Goal: Task Accomplishment & Management: Manage account settings

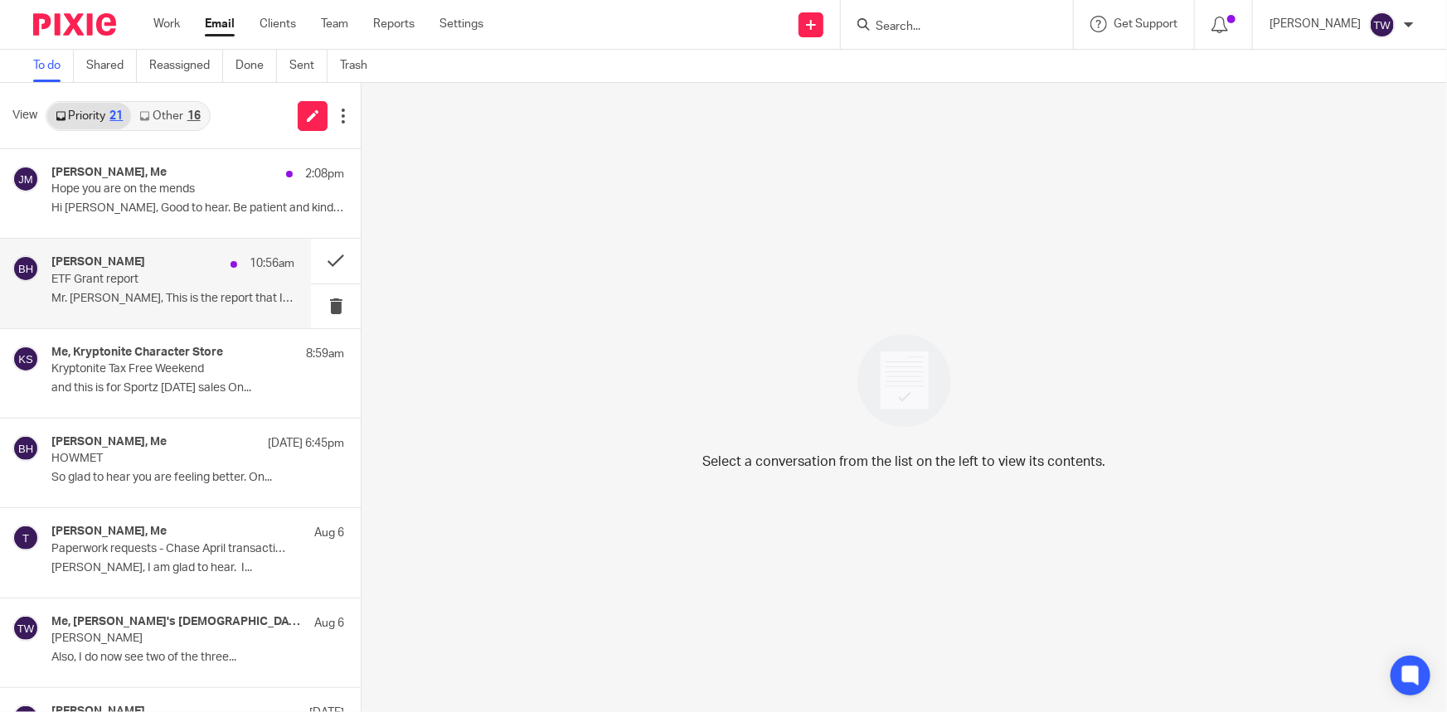
click at [69, 289] on div "Betsy Hurst 10:56am ETF Grant report Mr. Tim, This is the report that I will be…" at bounding box center [172, 283] width 243 height 56
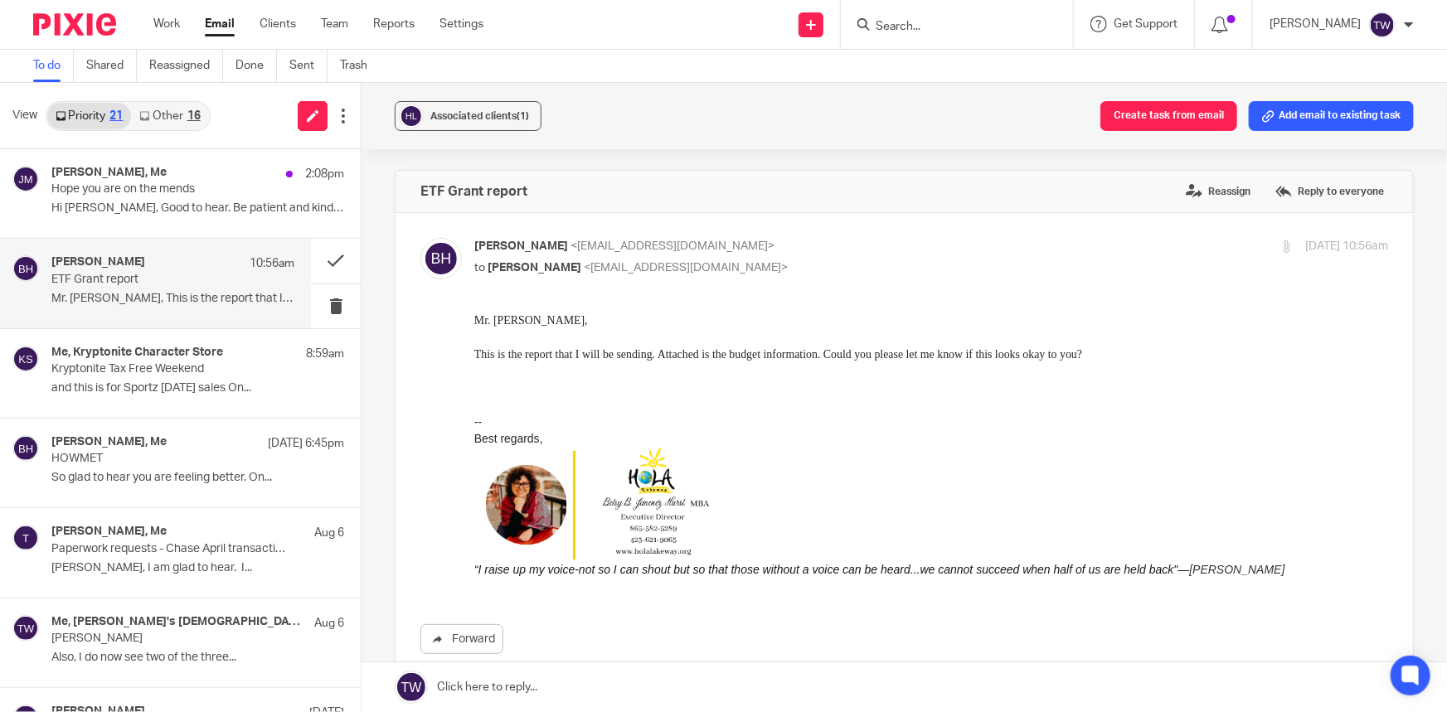
scroll to position [293, 0]
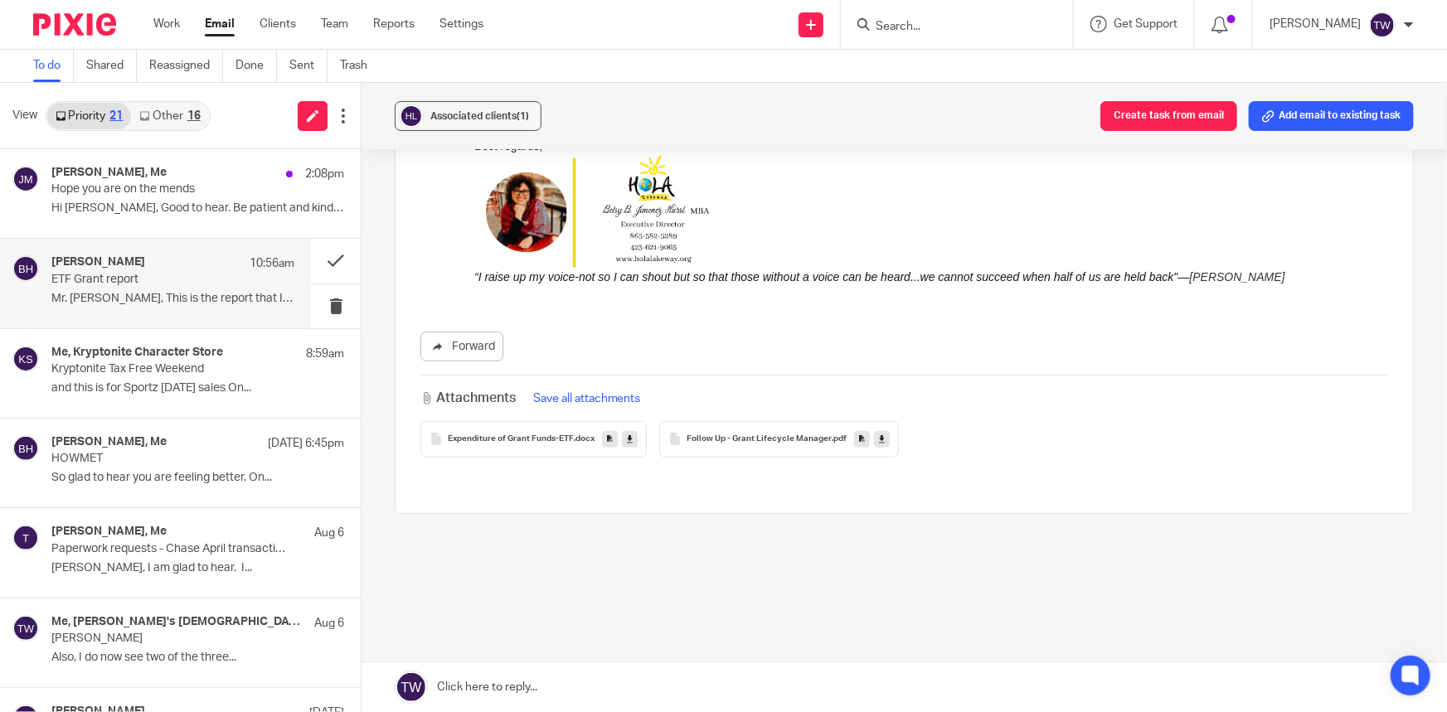
click at [630, 439] on link at bounding box center [630, 439] width 16 height 17
click at [879, 438] on icon at bounding box center [882, 439] width 6 height 12
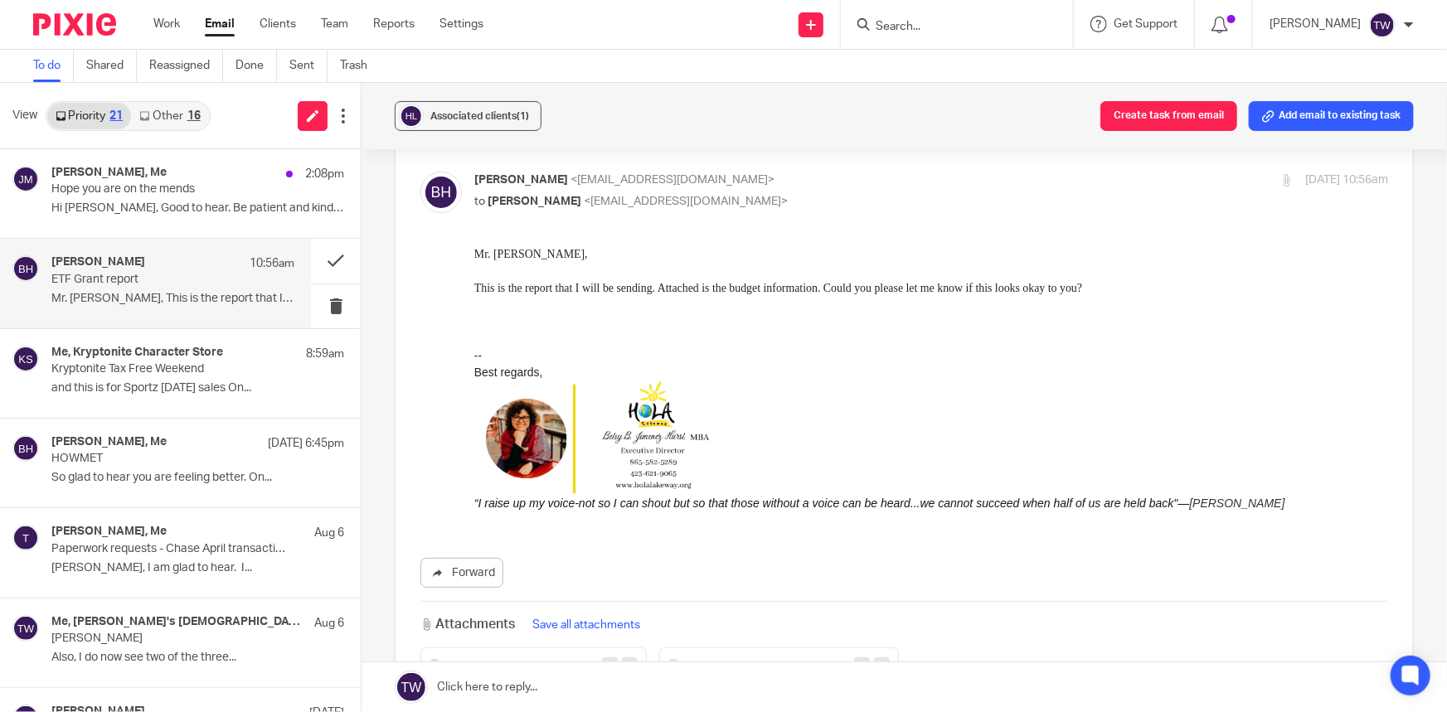
click at [483, 687] on link at bounding box center [905, 688] width 1086 height 50
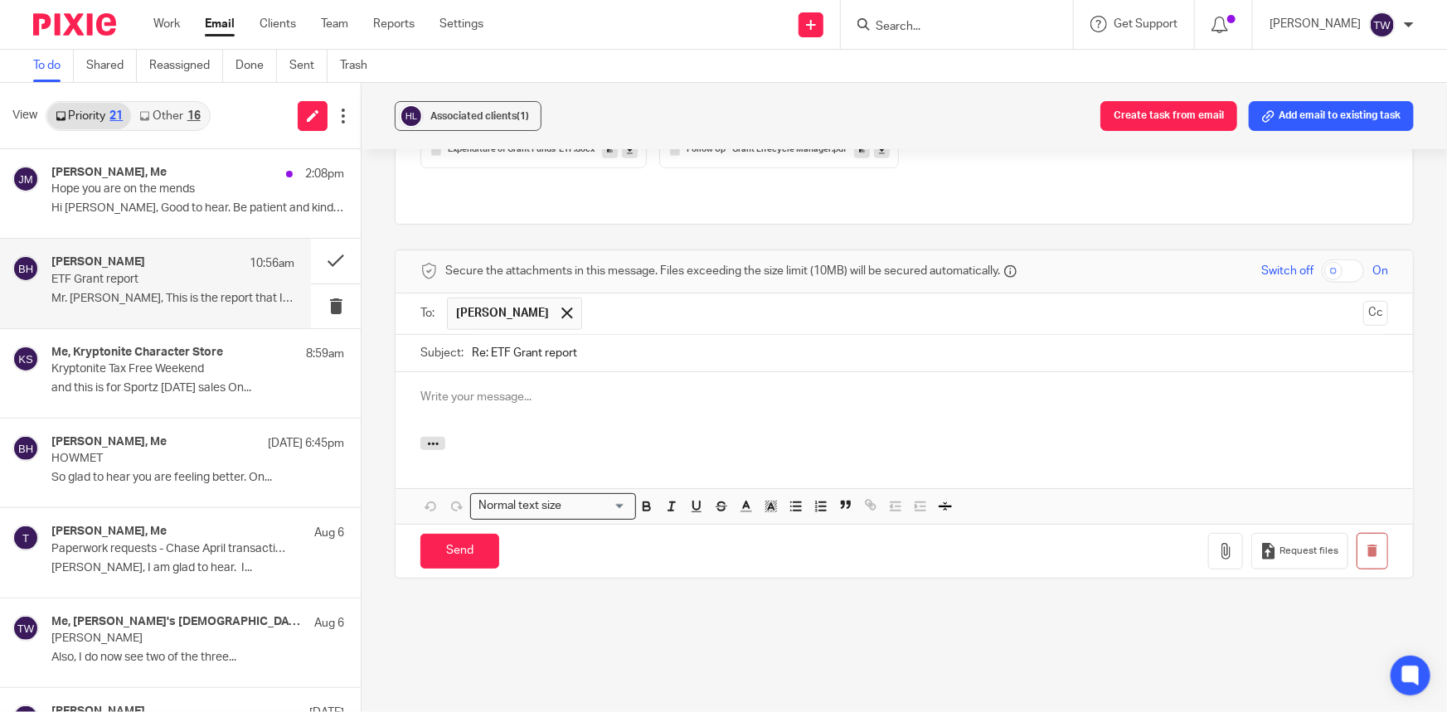
scroll to position [0, 0]
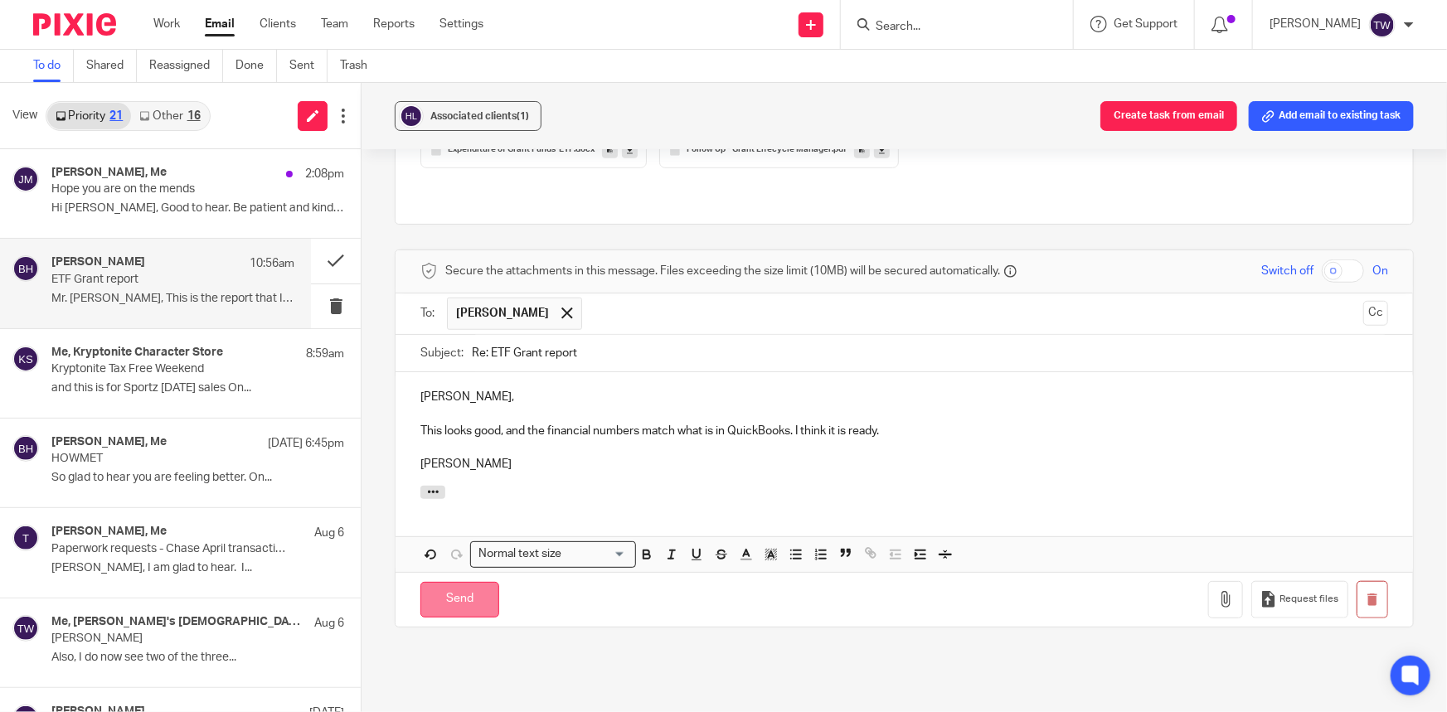
click at [449, 582] on input "Send" at bounding box center [459, 600] width 79 height 36
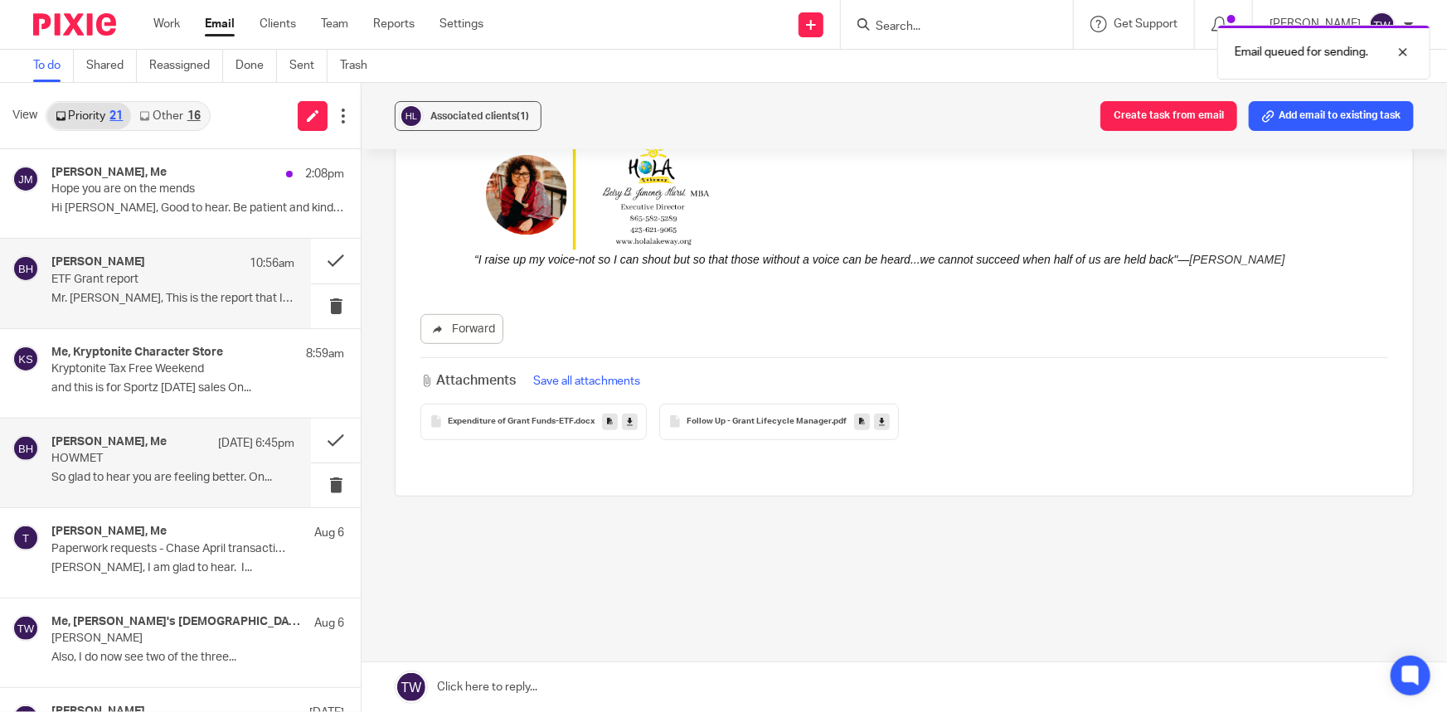
scroll to position [293, 0]
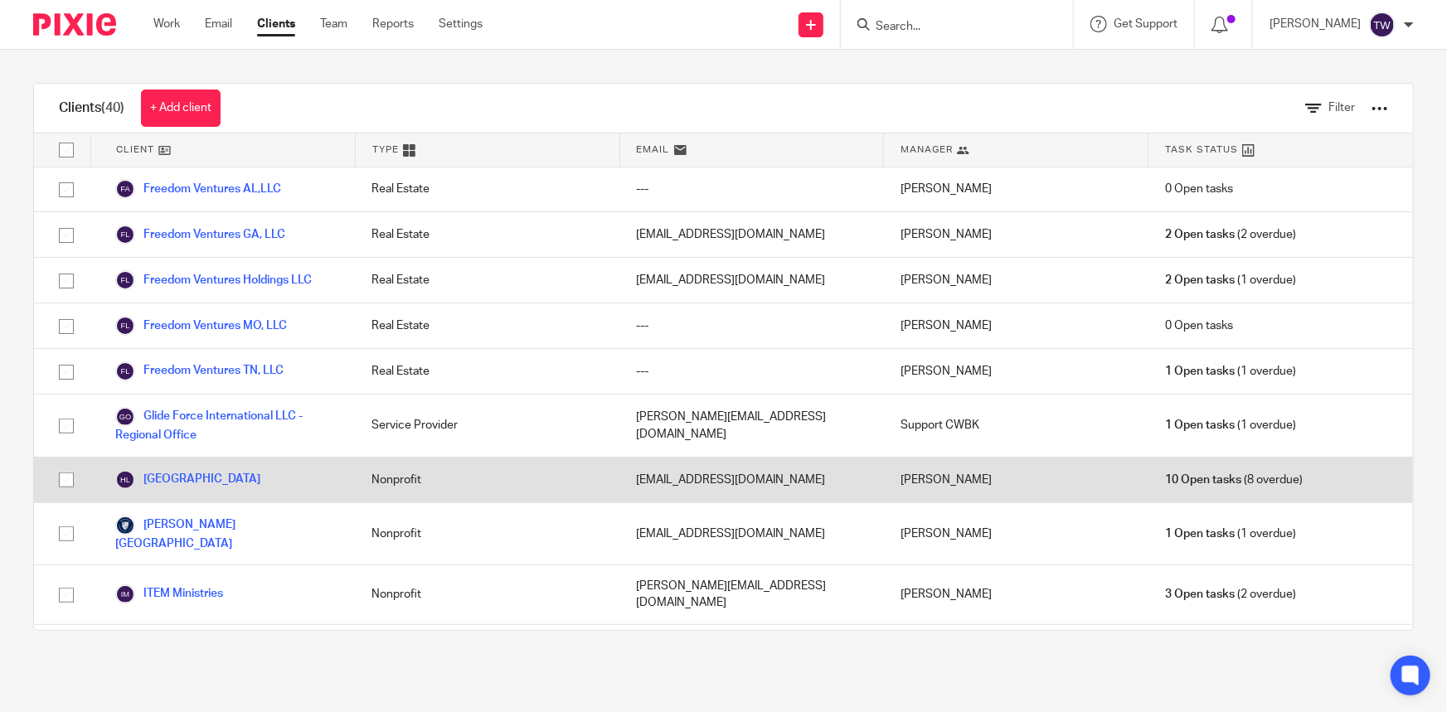
scroll to position [829, 0]
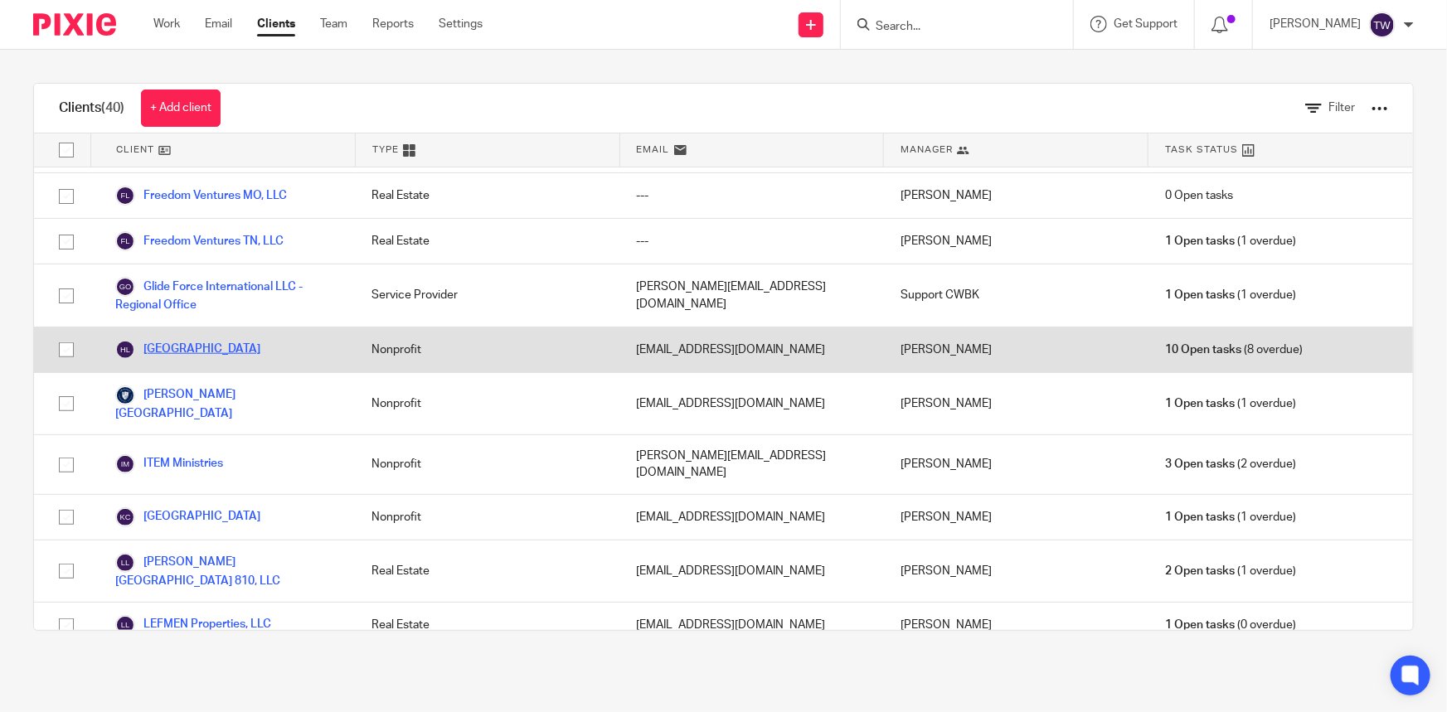
click at [199, 340] on link "[GEOGRAPHIC_DATA]" at bounding box center [187, 350] width 145 height 20
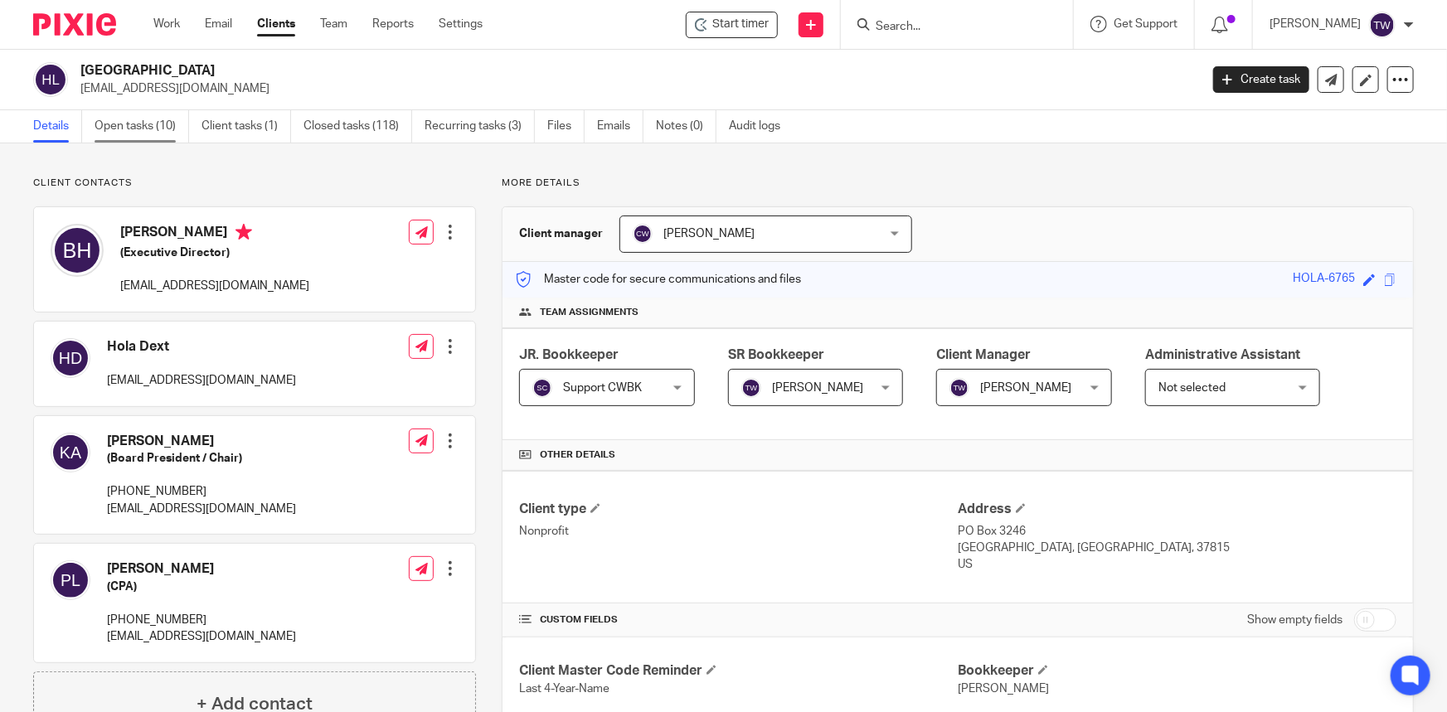
click at [134, 124] on link "Open tasks (10)" at bounding box center [142, 126] width 95 height 32
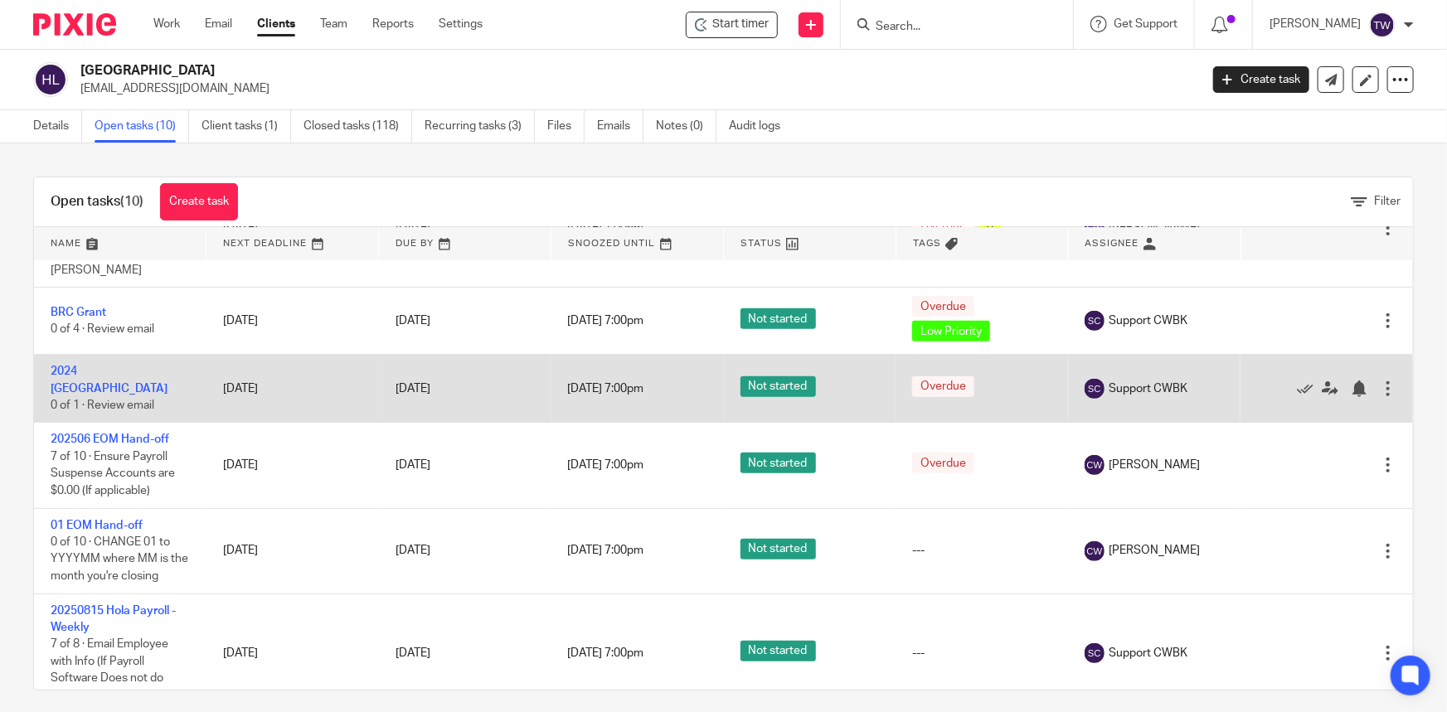
scroll to position [435, 0]
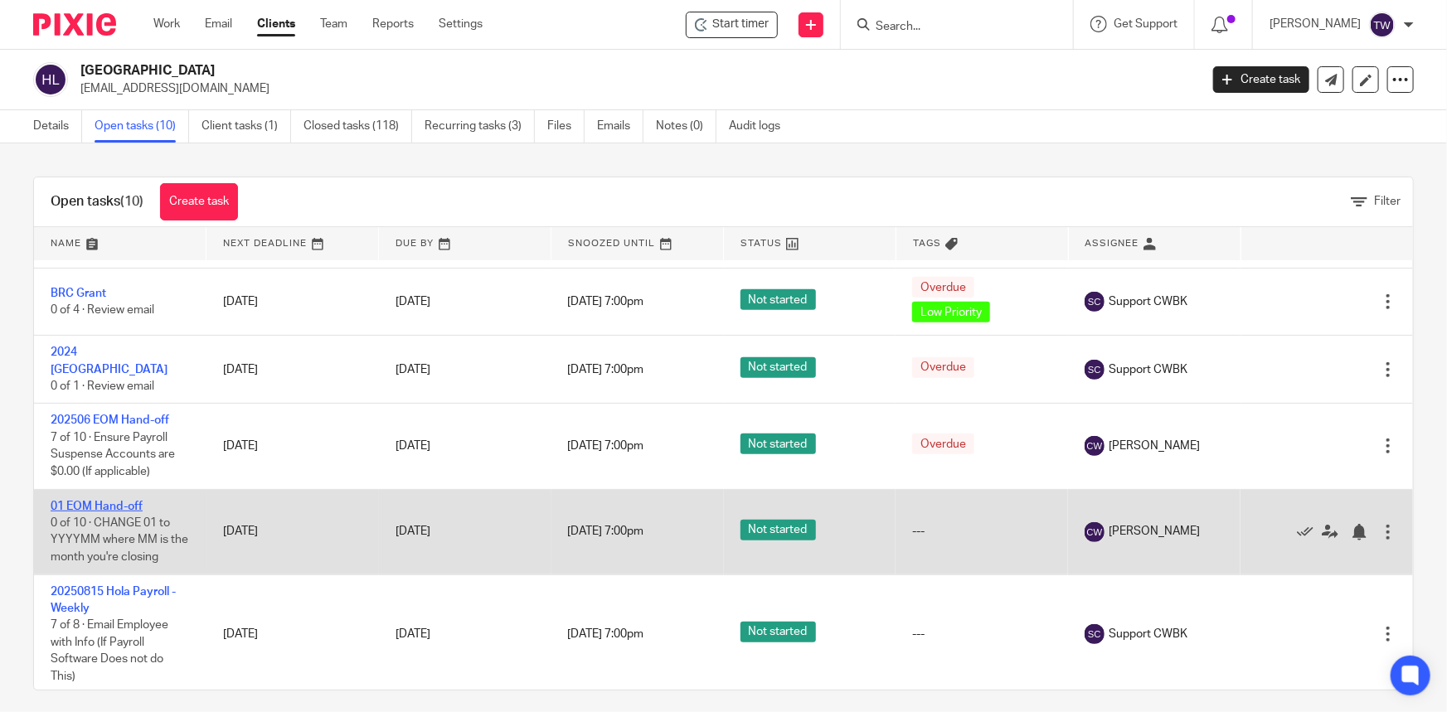
click at [99, 503] on link "01 EOM Hand-off" at bounding box center [97, 507] width 92 height 12
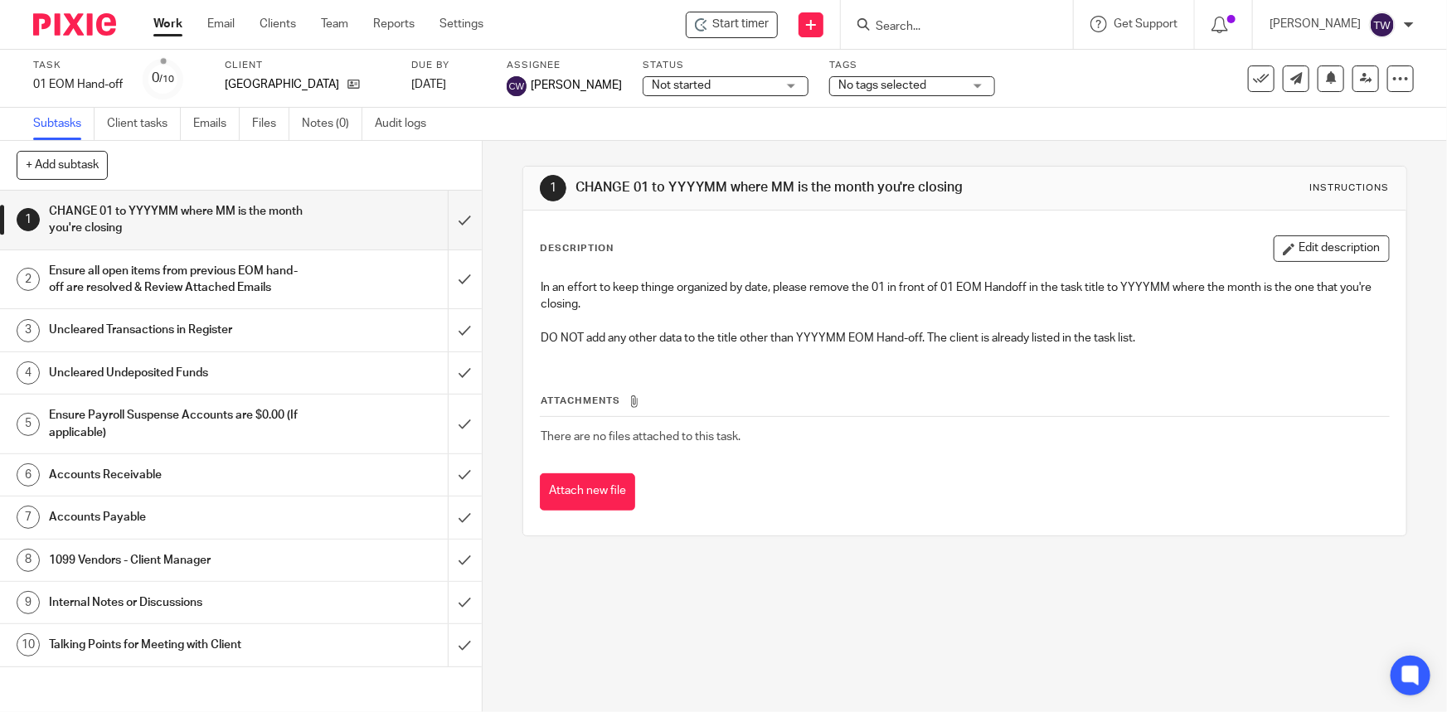
click at [175, 430] on h1 "Ensure Payroll Suspense Accounts are $0.00 (If applicable)" at bounding box center [176, 424] width 255 height 42
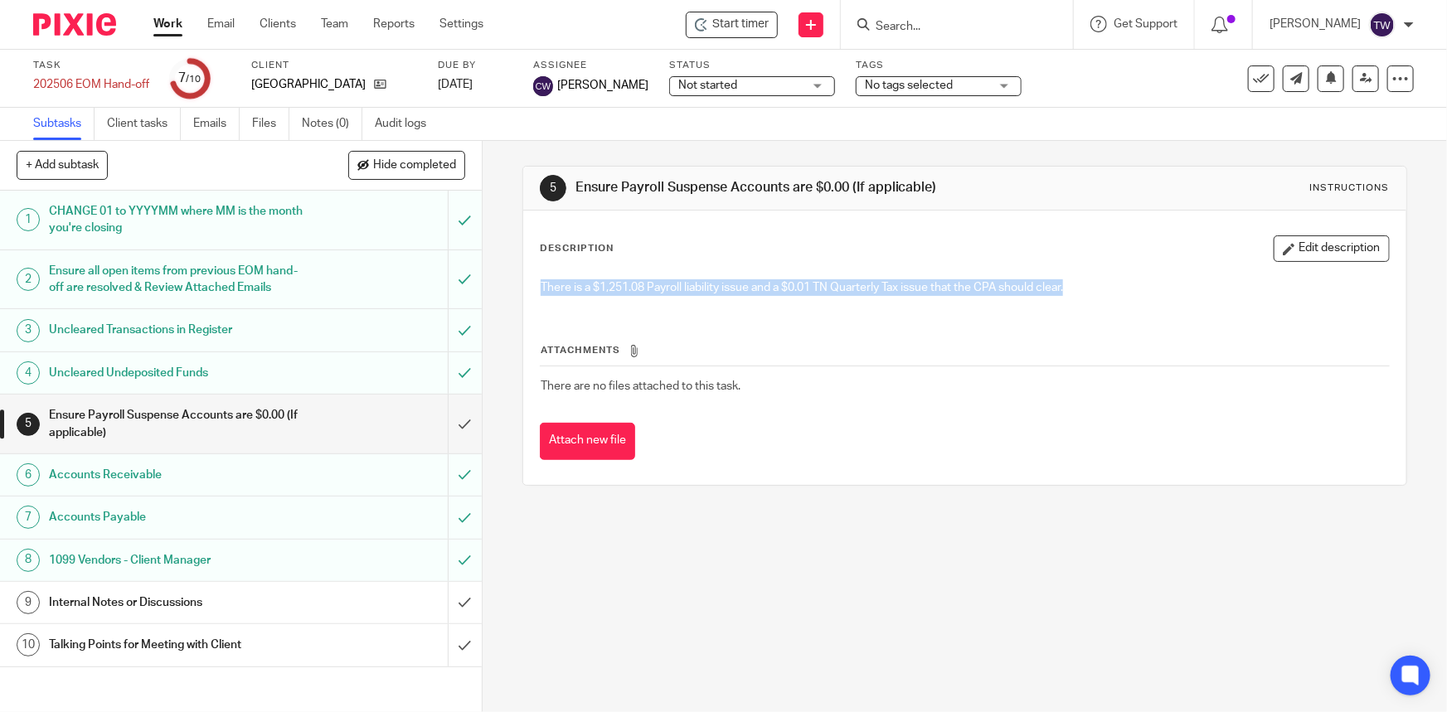
drag, startPoint x: 1070, startPoint y: 286, endPoint x: 483, endPoint y: 263, distance: 587.6
click at [483, 263] on div "5 Ensure Payroll Suspense Accounts are $0.00 (If applicable) Instructions Descr…" at bounding box center [965, 426] width 964 height 571
click at [450, 443] on input "submit" at bounding box center [241, 424] width 482 height 59
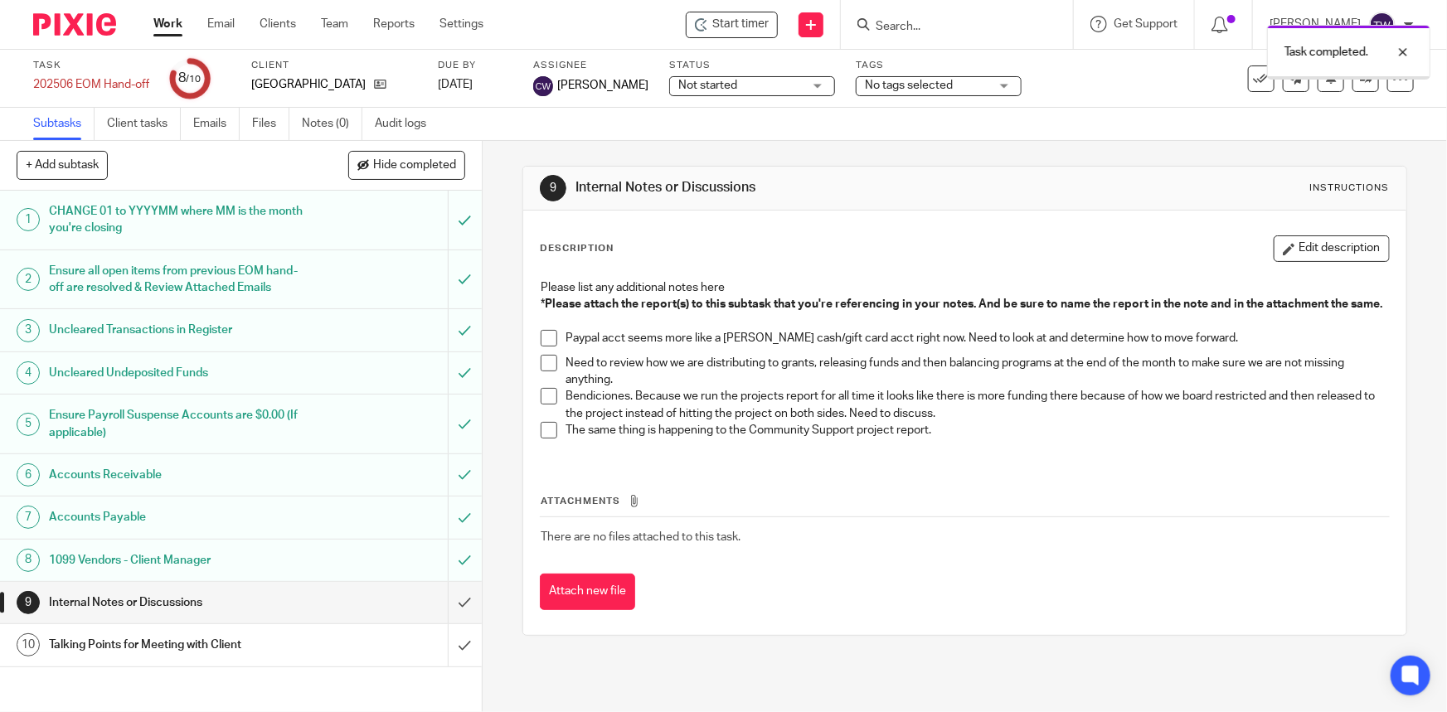
click at [170, 614] on h1 "Internal Notes or Discussions" at bounding box center [176, 602] width 255 height 25
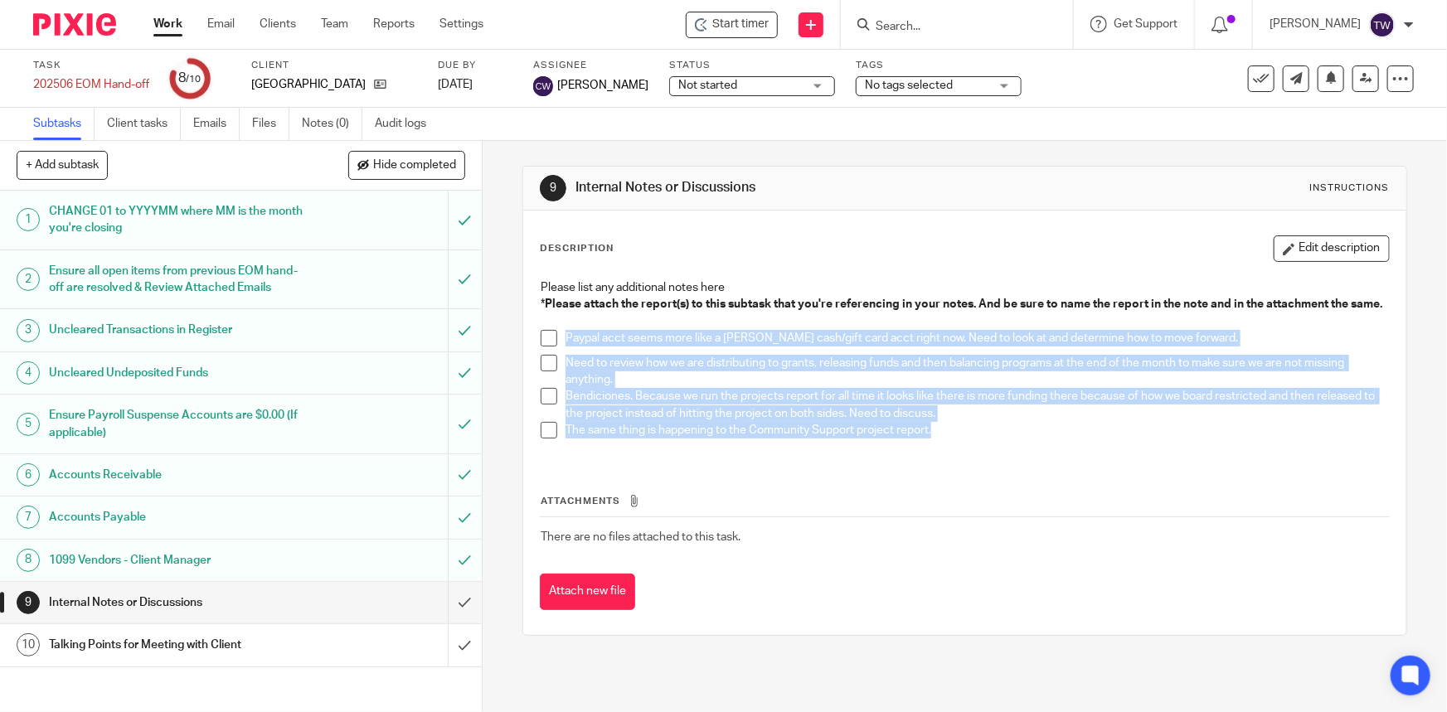
drag, startPoint x: 937, startPoint y: 448, endPoint x: 561, endPoint y: 347, distance: 389.8
click at [561, 347] on div "Please list any additional notes here * Please attach the report(s) to this sub…" at bounding box center [964, 365] width 864 height 188
copy div "Paypal acct seems more like a [PERSON_NAME] cash/gift card acct right now. Need…"
click at [182, 658] on h1 "Talking Points for Meeting with Client" at bounding box center [176, 645] width 255 height 25
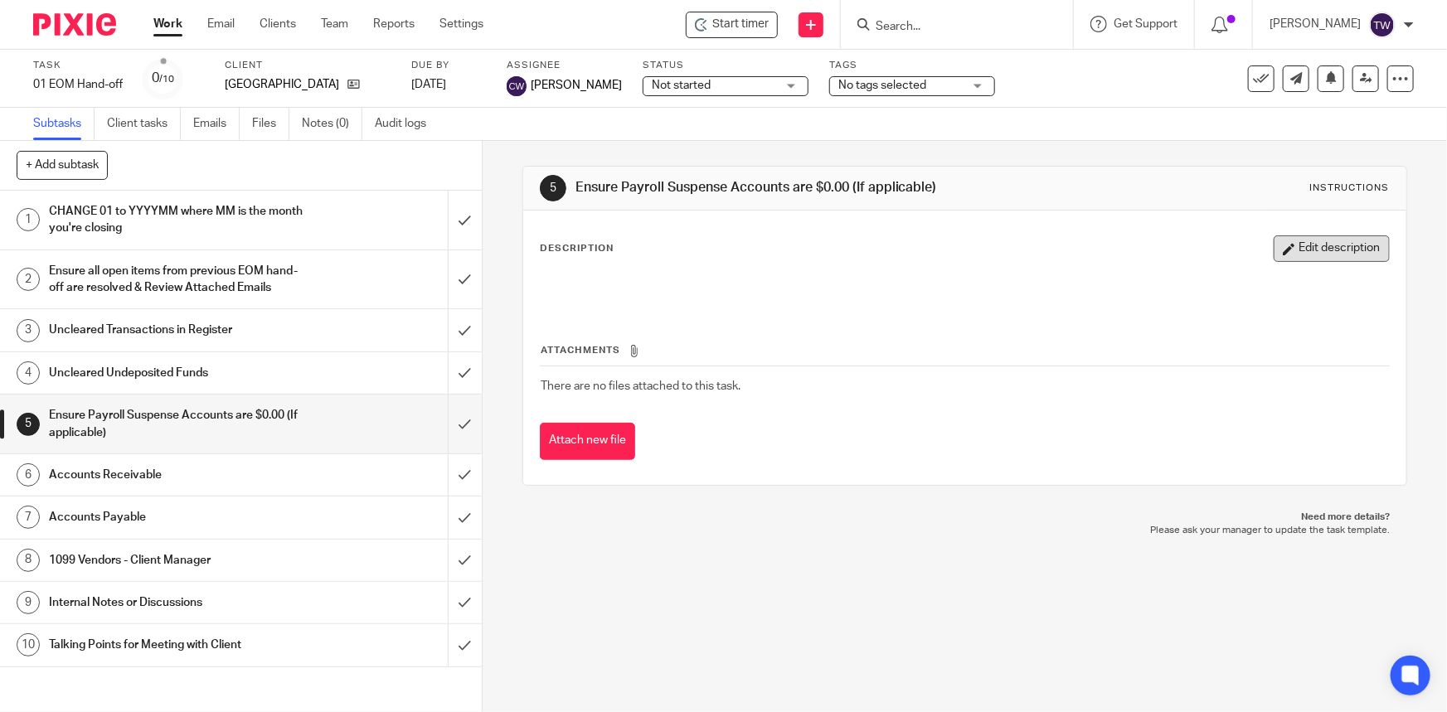
click at [1319, 255] on button "Edit description" at bounding box center [1332, 249] width 116 height 27
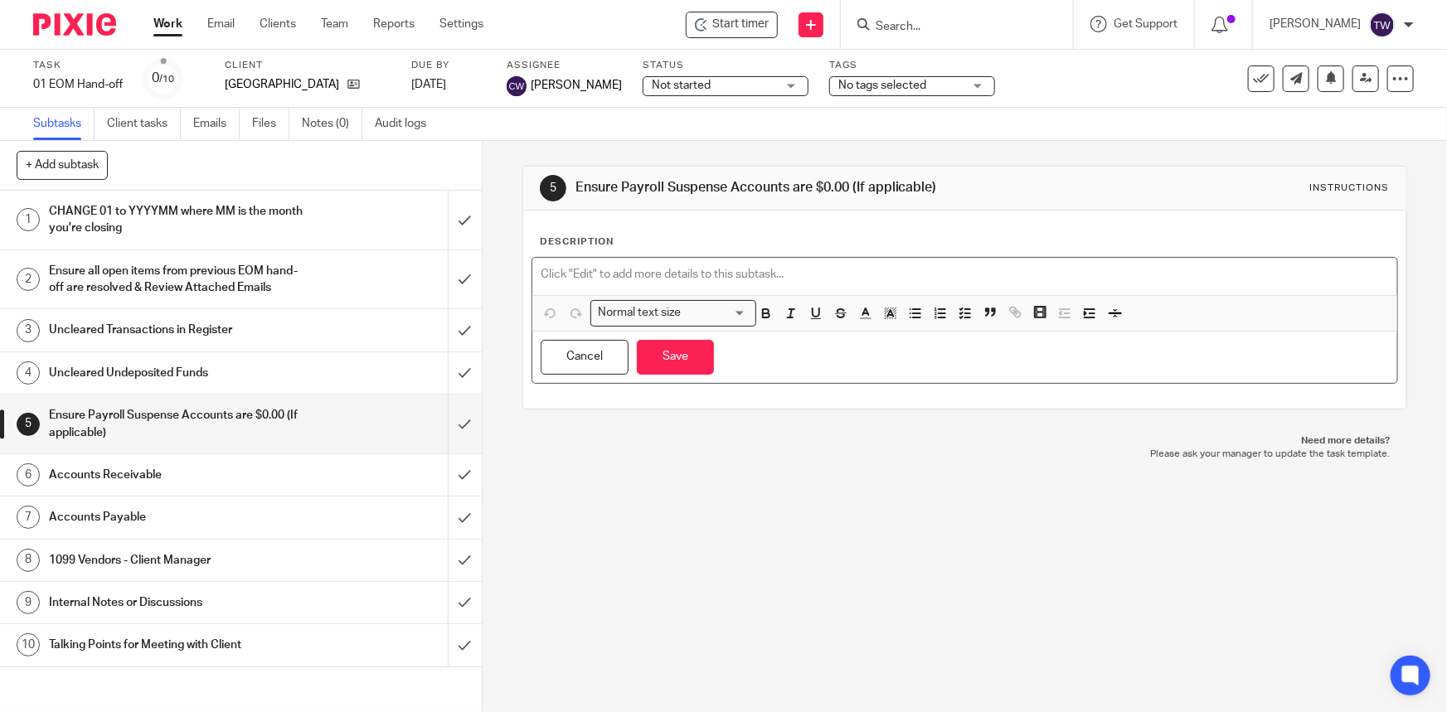
click at [619, 274] on p at bounding box center [965, 274] width 848 height 17
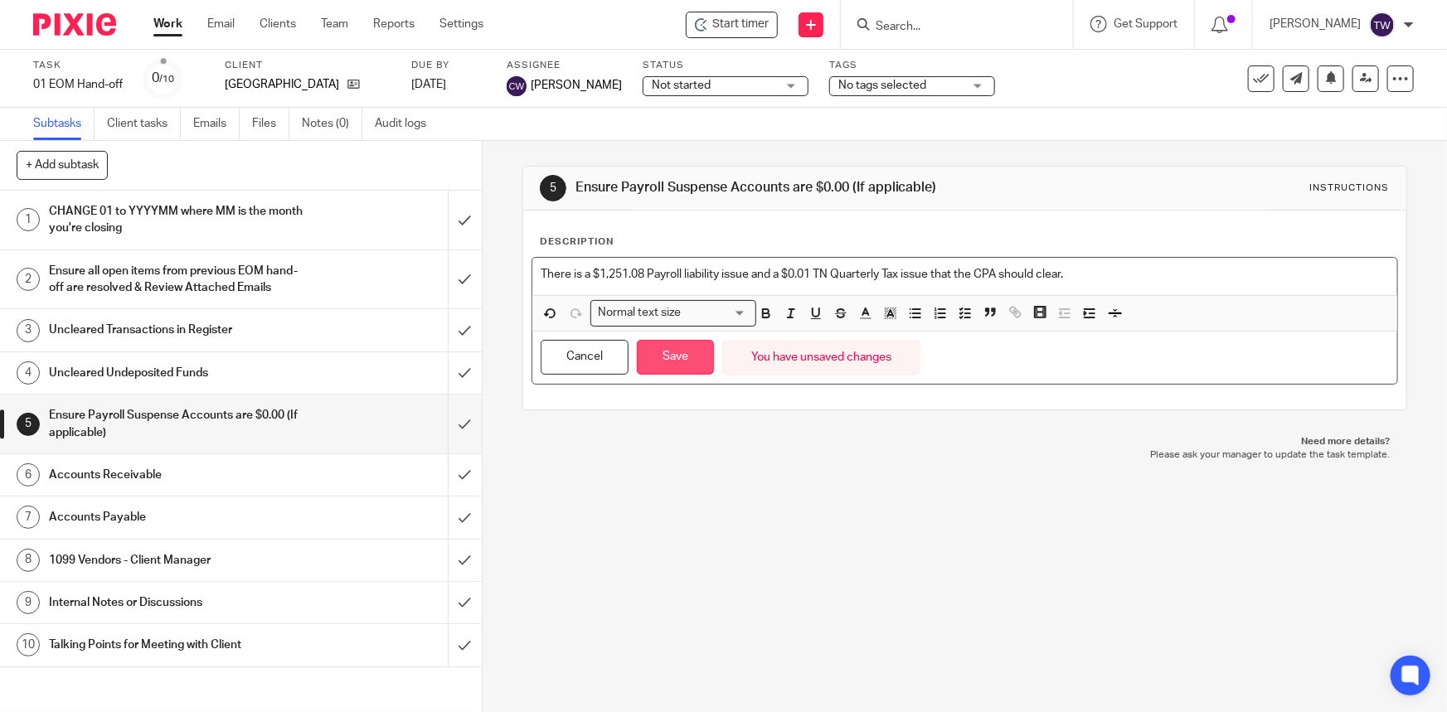
click at [663, 352] on button "Save" at bounding box center [675, 358] width 77 height 36
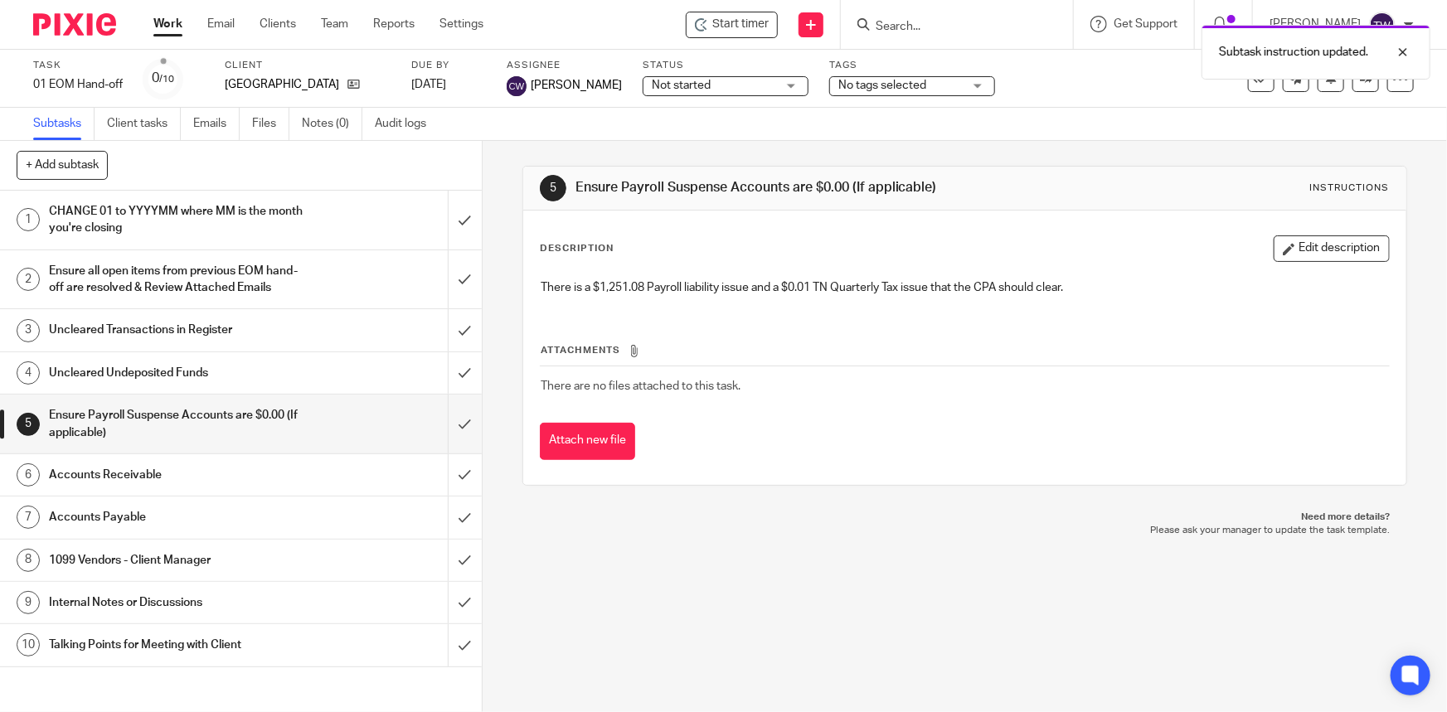
click at [186, 615] on h1 "Internal Notes or Discussions" at bounding box center [176, 602] width 255 height 25
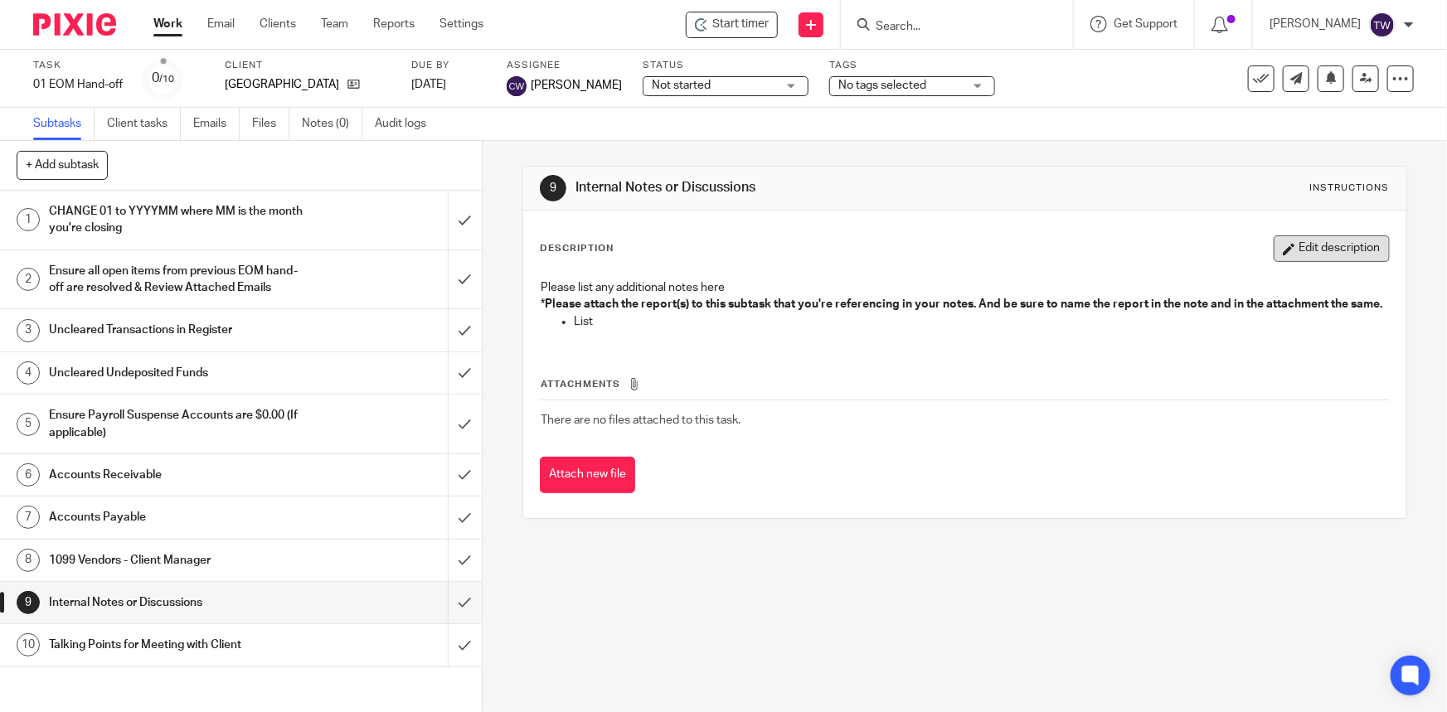
click at [1327, 253] on button "Edit description" at bounding box center [1332, 249] width 116 height 27
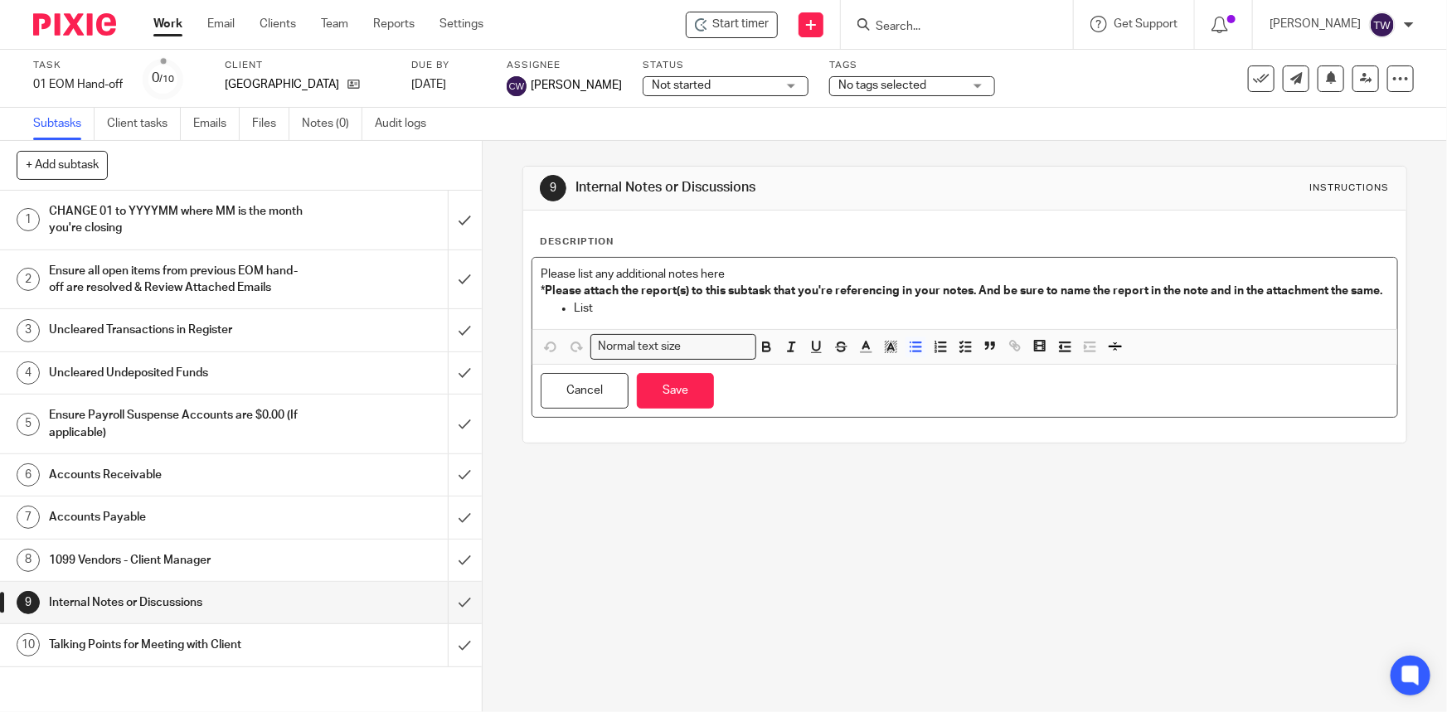
click at [629, 317] on p "List" at bounding box center [981, 308] width 814 height 17
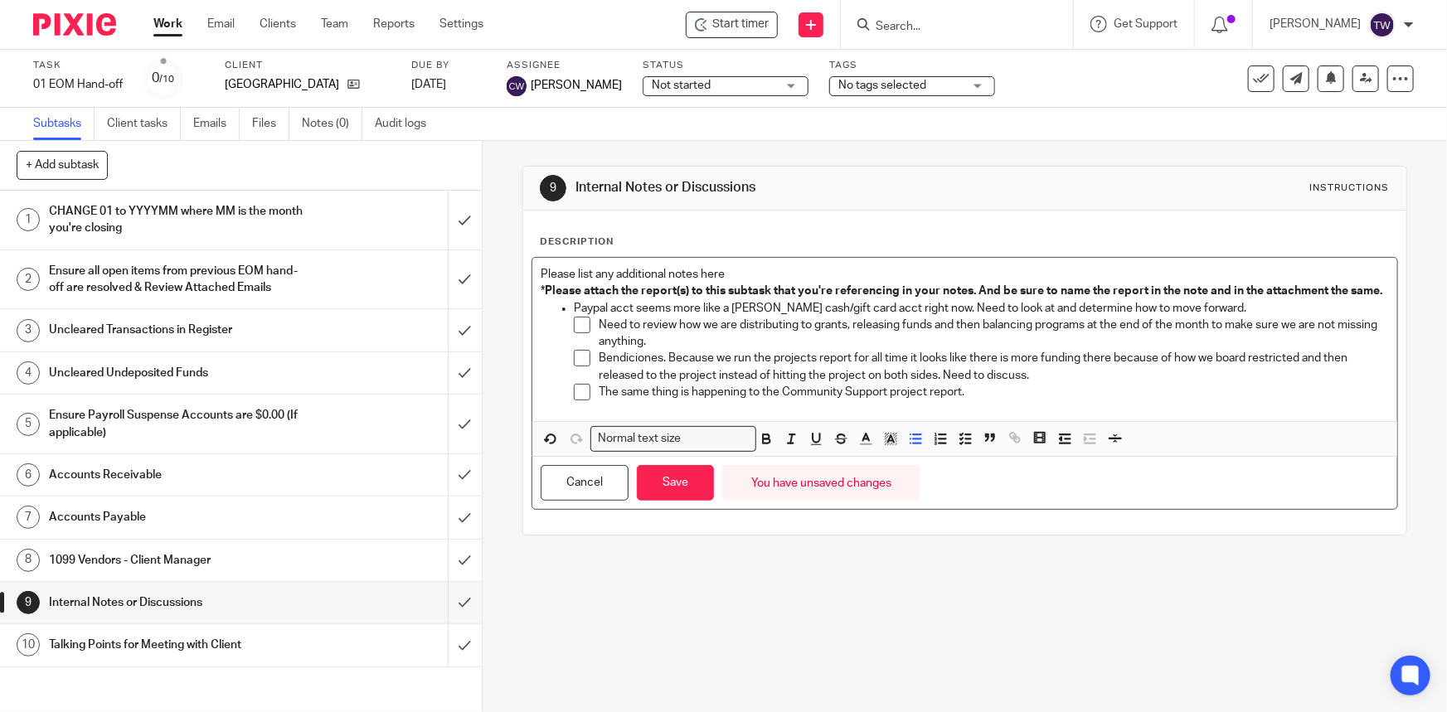
click at [568, 323] on ul "Paypal acct seems more like a [PERSON_NAME] cash/gift card acct right now. Need…" at bounding box center [965, 354] width 848 height 109
click at [908, 446] on icon "button" at bounding box center [915, 438] width 15 height 15
click at [959, 446] on icon "button" at bounding box center [965, 438] width 15 height 15
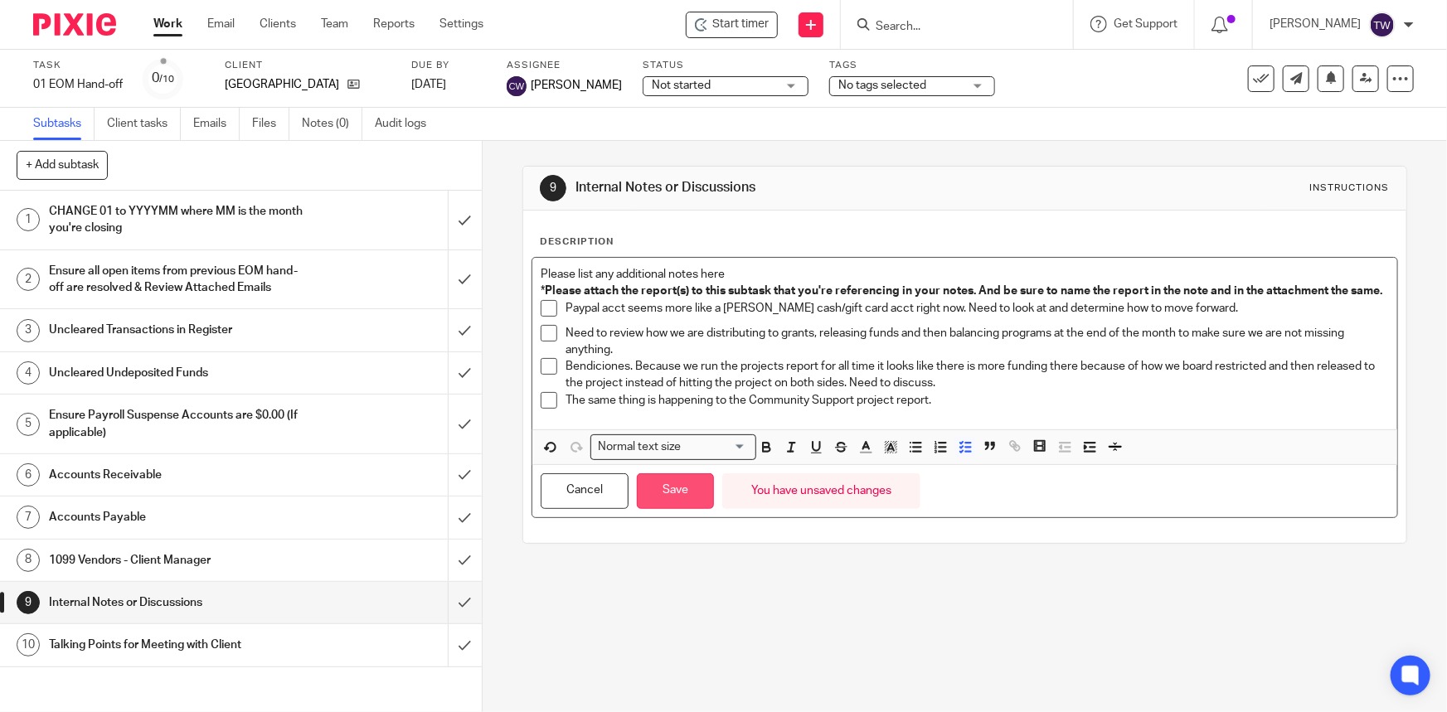
click at [680, 509] on button "Save" at bounding box center [675, 492] width 77 height 36
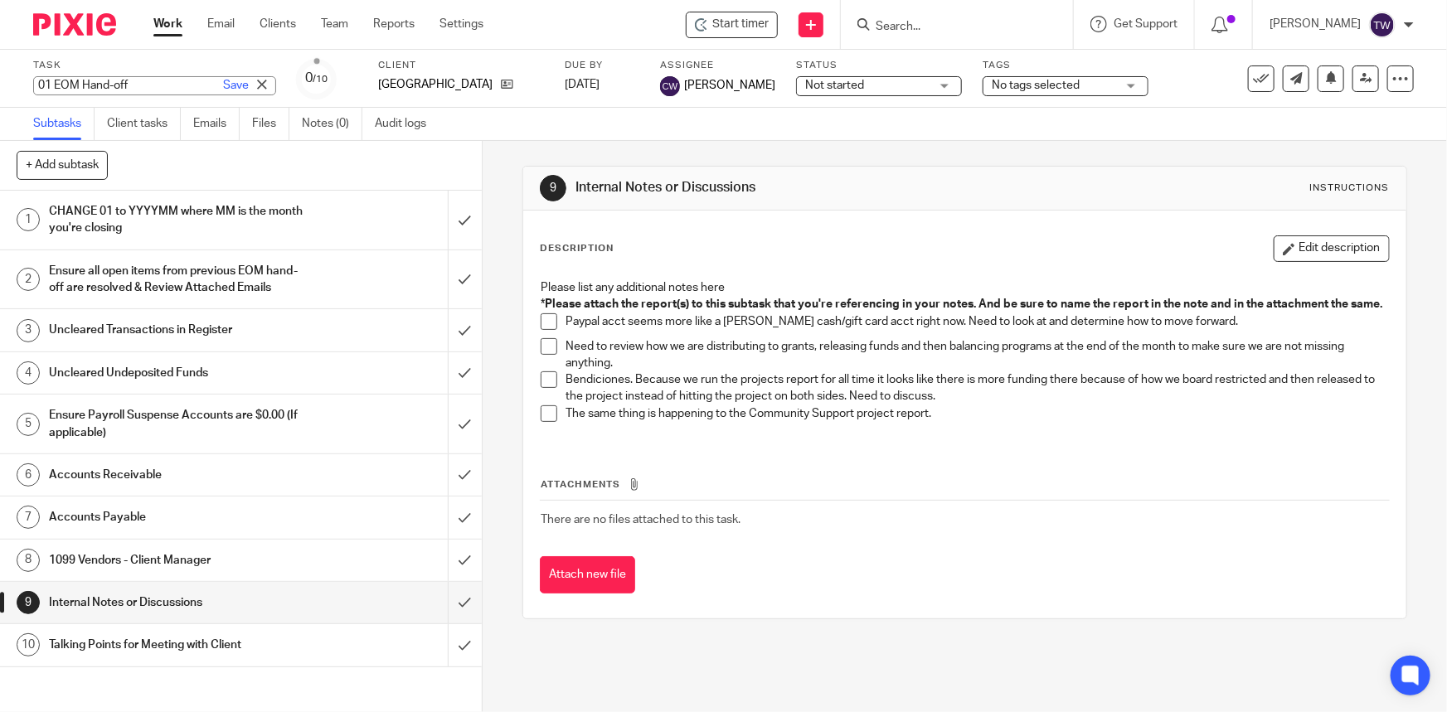
click at [50, 87] on input "01 EOM Hand-off" at bounding box center [154, 85] width 243 height 19
drag, startPoint x: 50, startPoint y: 87, endPoint x: 41, endPoint y: 87, distance: 9.1
click at [41, 87] on input "01 EOM Hand-off" at bounding box center [154, 85] width 243 height 19
type input "202507 EOM Hand-off"
click at [223, 83] on link "Save" at bounding box center [236, 85] width 26 height 17
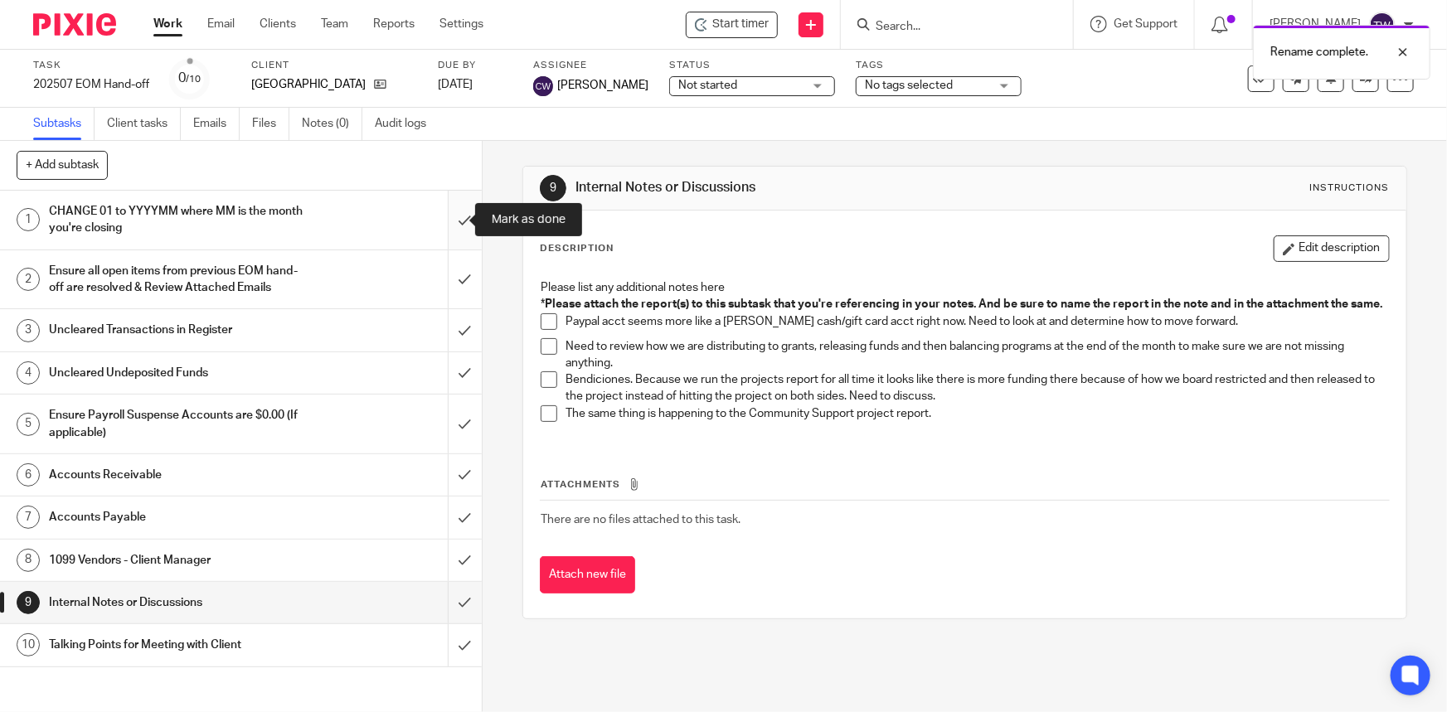
click at [444, 219] on input "submit" at bounding box center [241, 220] width 482 height 59
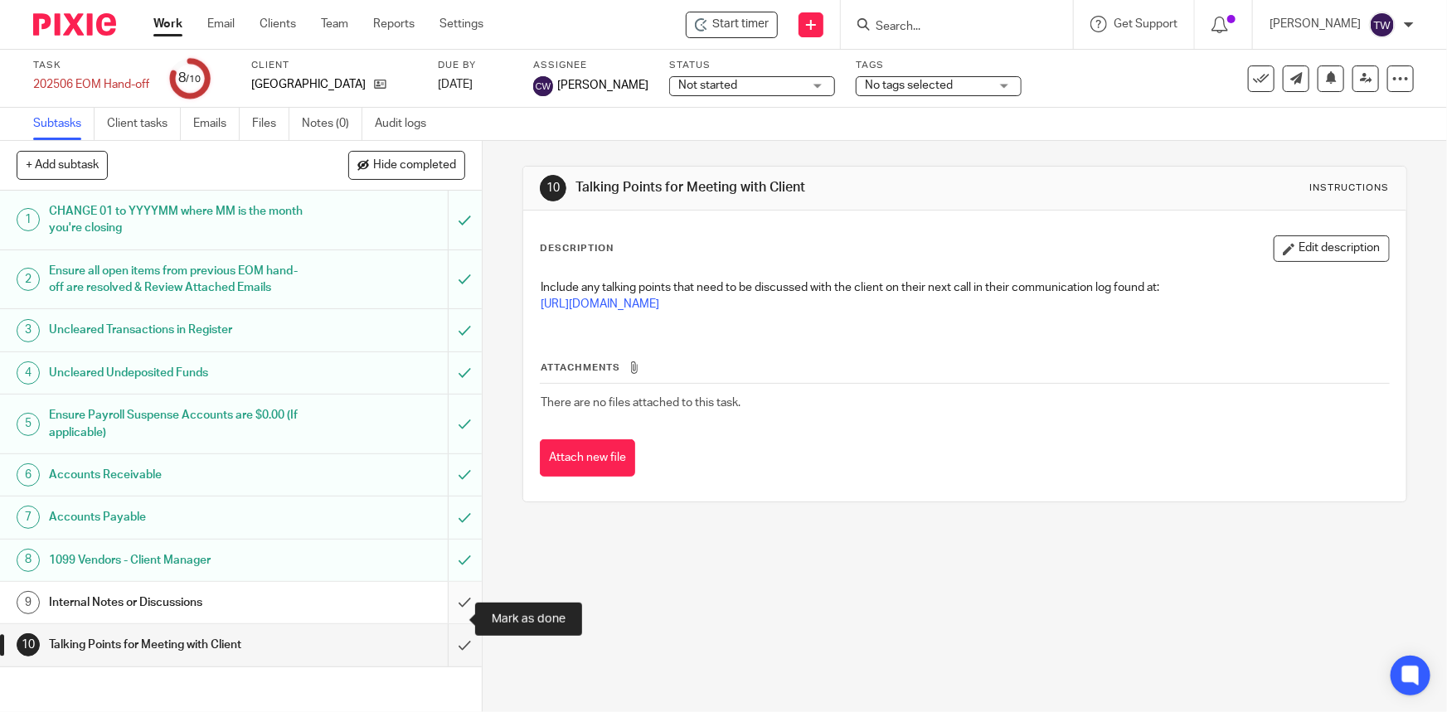
click at [448, 616] on input "submit" at bounding box center [241, 602] width 482 height 41
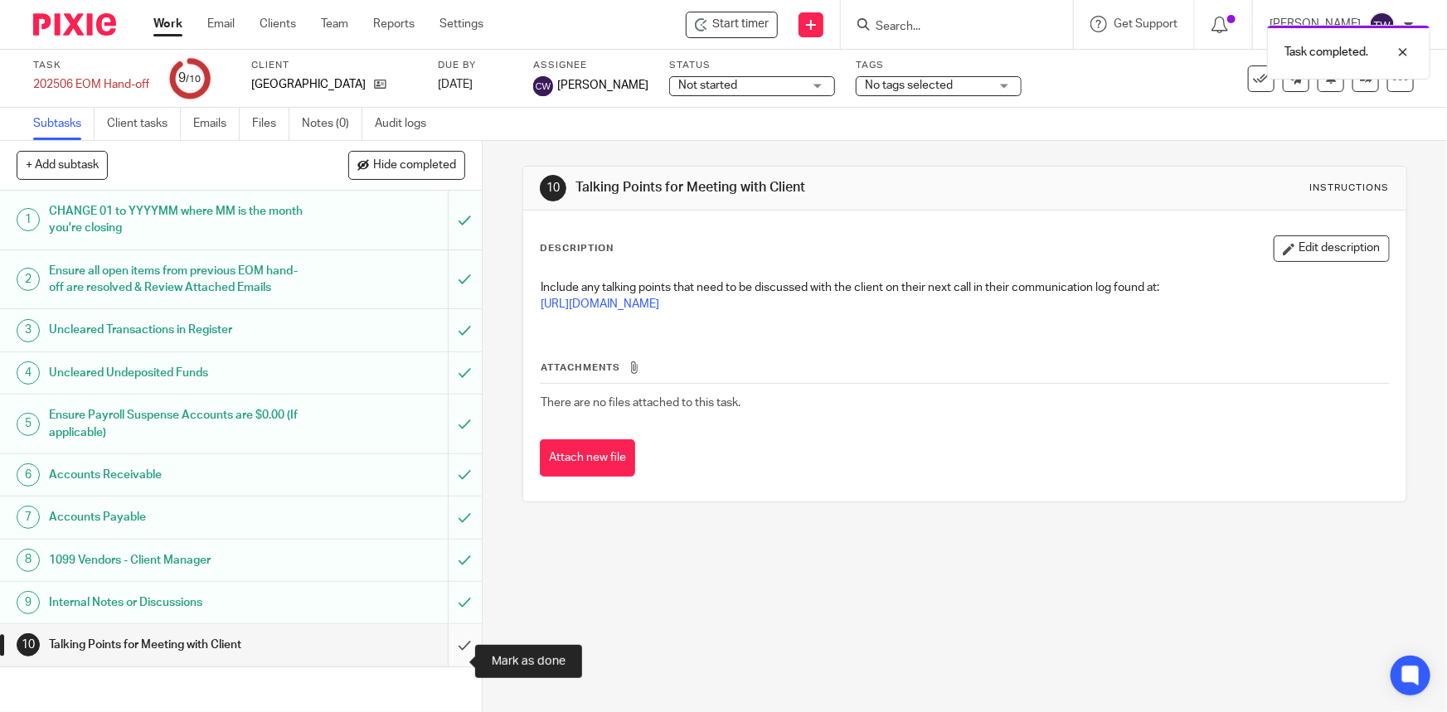
click at [442, 661] on input "submit" at bounding box center [241, 644] width 482 height 41
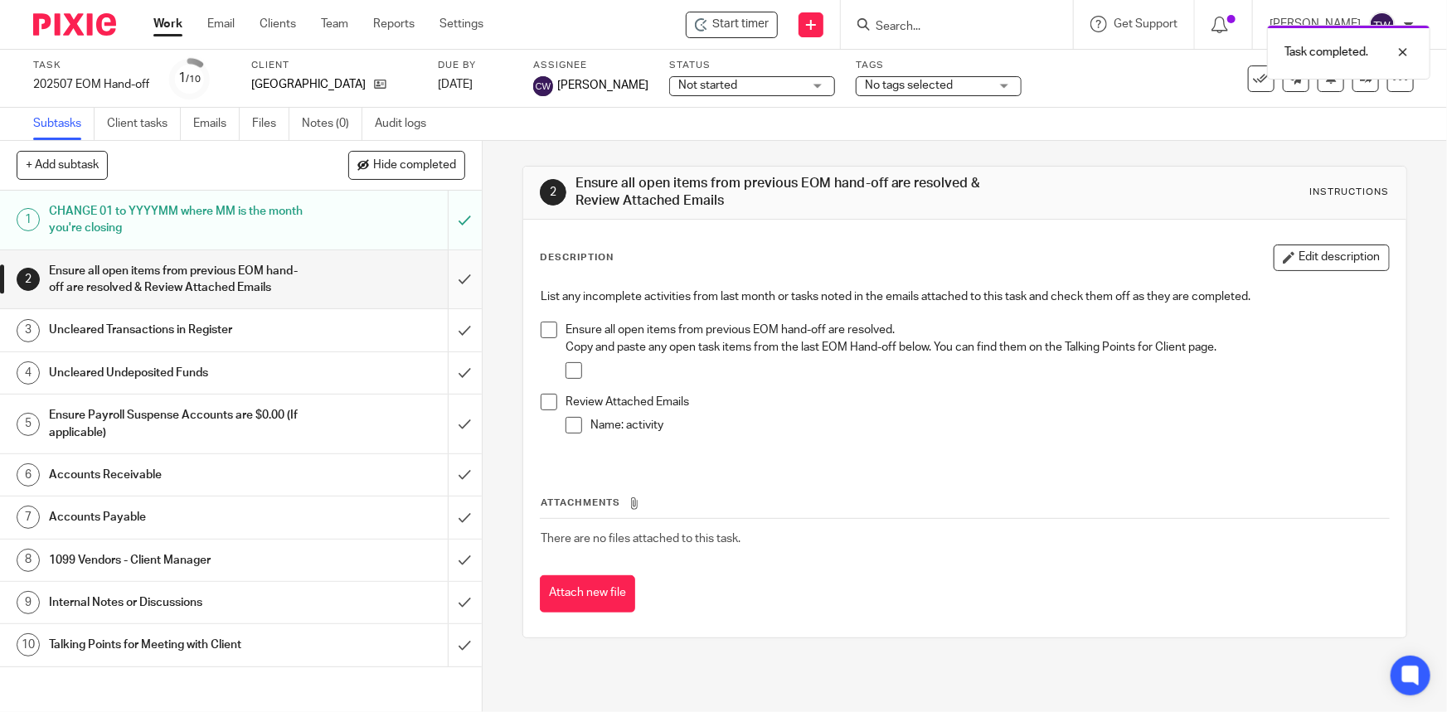
click at [449, 282] on input "submit" at bounding box center [241, 279] width 482 height 59
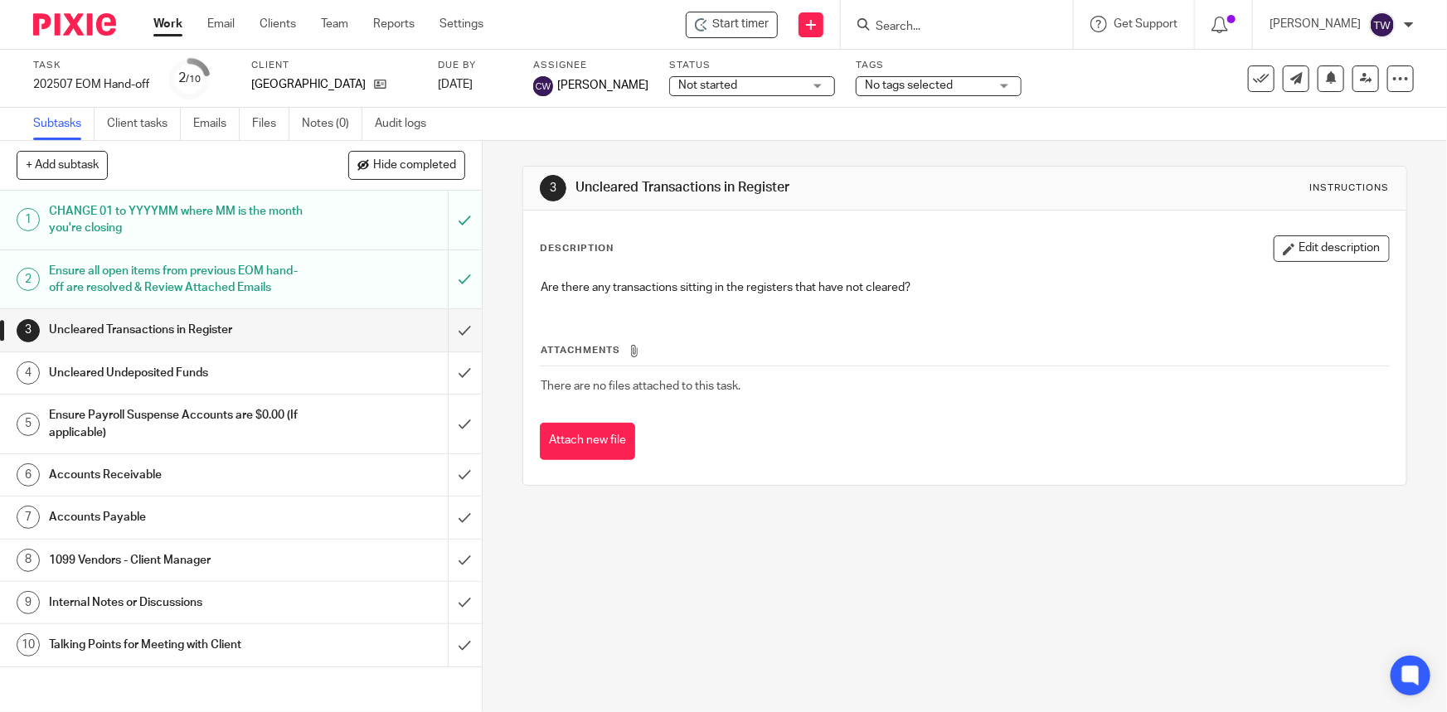
click at [211, 434] on h1 "Ensure Payroll Suspense Accounts are $0.00 (If applicable)" at bounding box center [176, 424] width 255 height 42
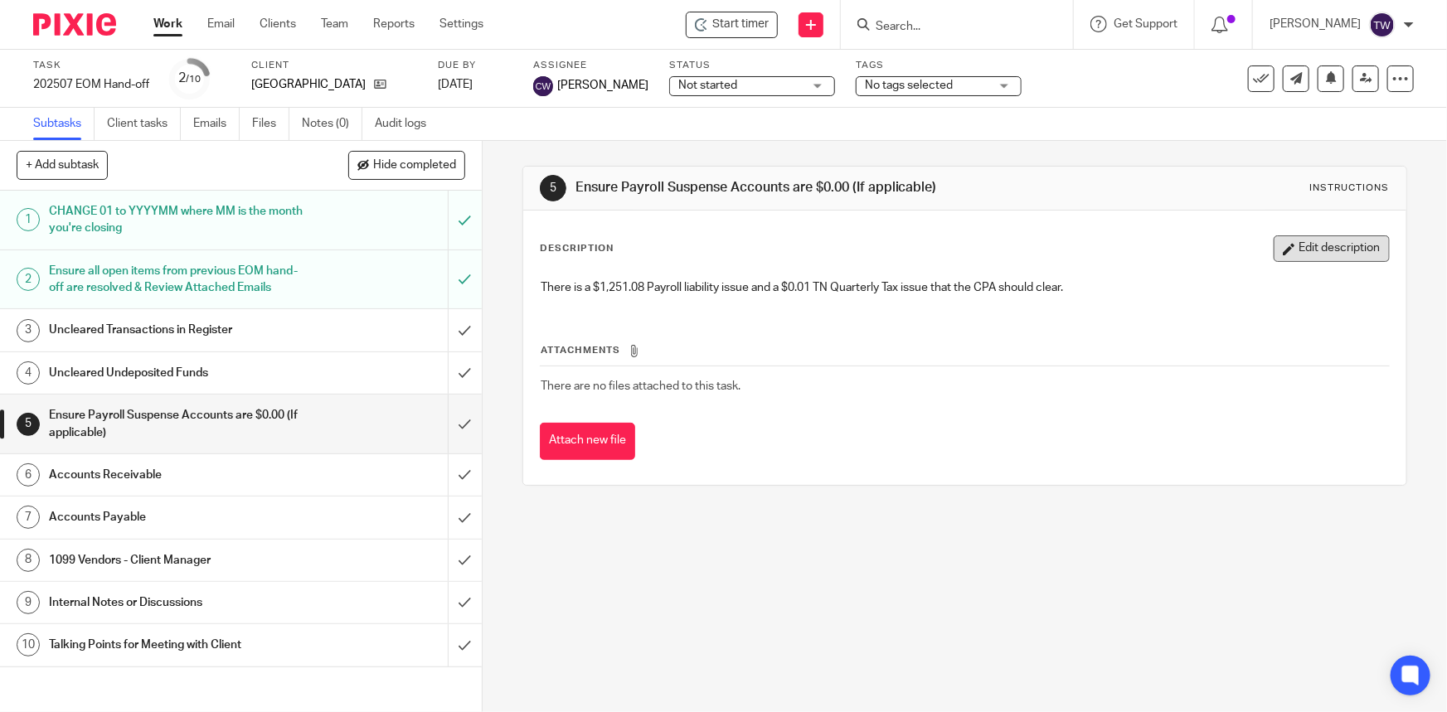
click at [1285, 253] on button "Edit description" at bounding box center [1332, 249] width 116 height 27
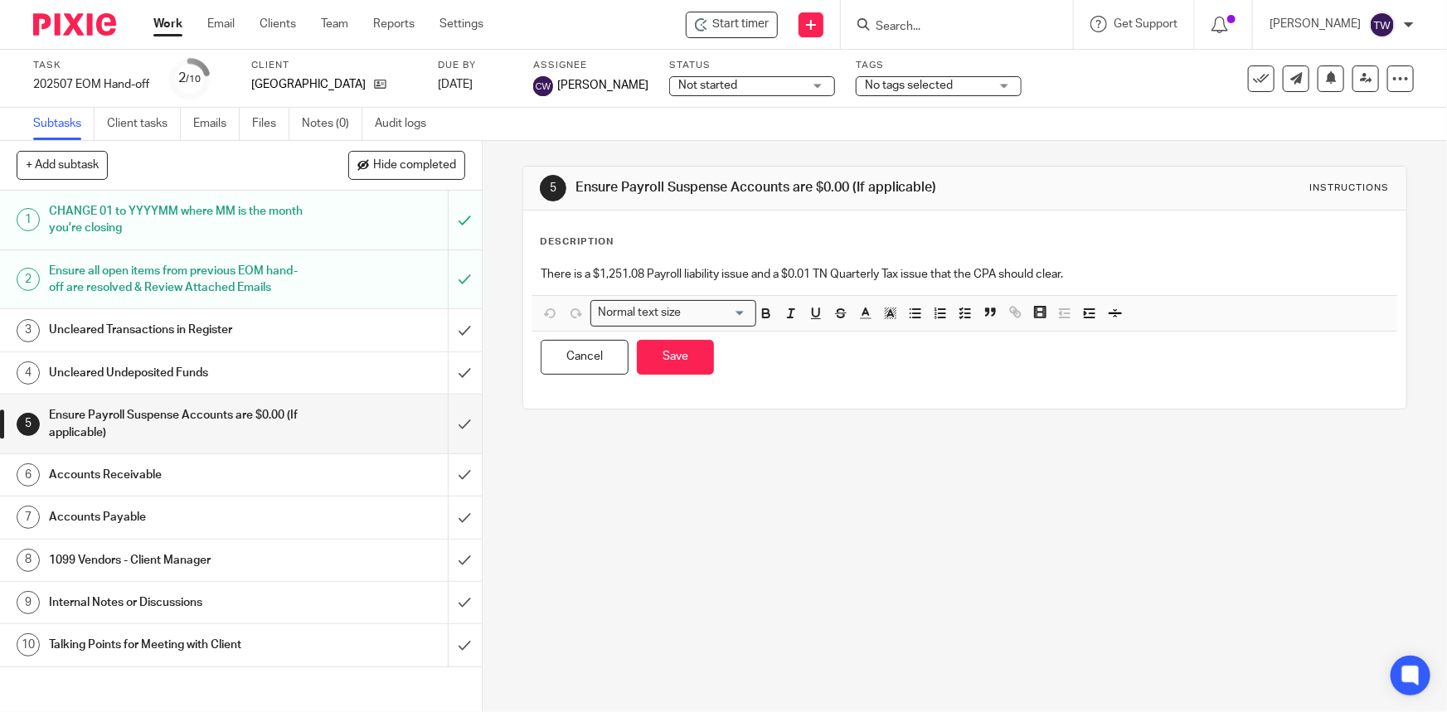
click at [790, 273] on p "There is a $1,251.08 Payroll liability issue and a $0.01 TN Quarterly Tax issue…" at bounding box center [965, 274] width 848 height 17
click at [781, 272] on p "There is a $1,251.08 Payroll liability issue and a $0.01 TN Quarterly Tax issue…" at bounding box center [965, 274] width 848 height 17
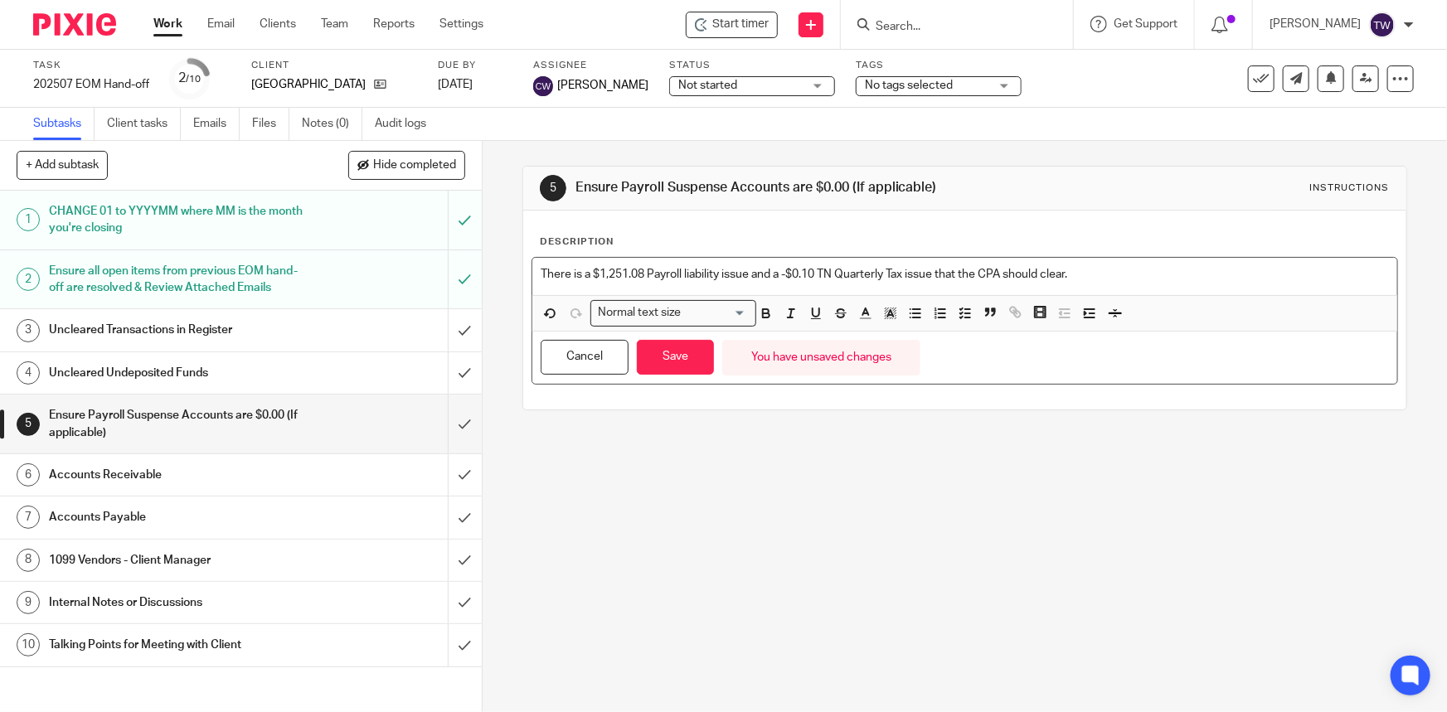
click at [629, 274] on p "There is a $1,251.08 Payroll liability issue and a -$0.10 TN Quarterly Tax issu…" at bounding box center [965, 274] width 848 height 17
click at [663, 363] on button "Save" at bounding box center [675, 358] width 77 height 36
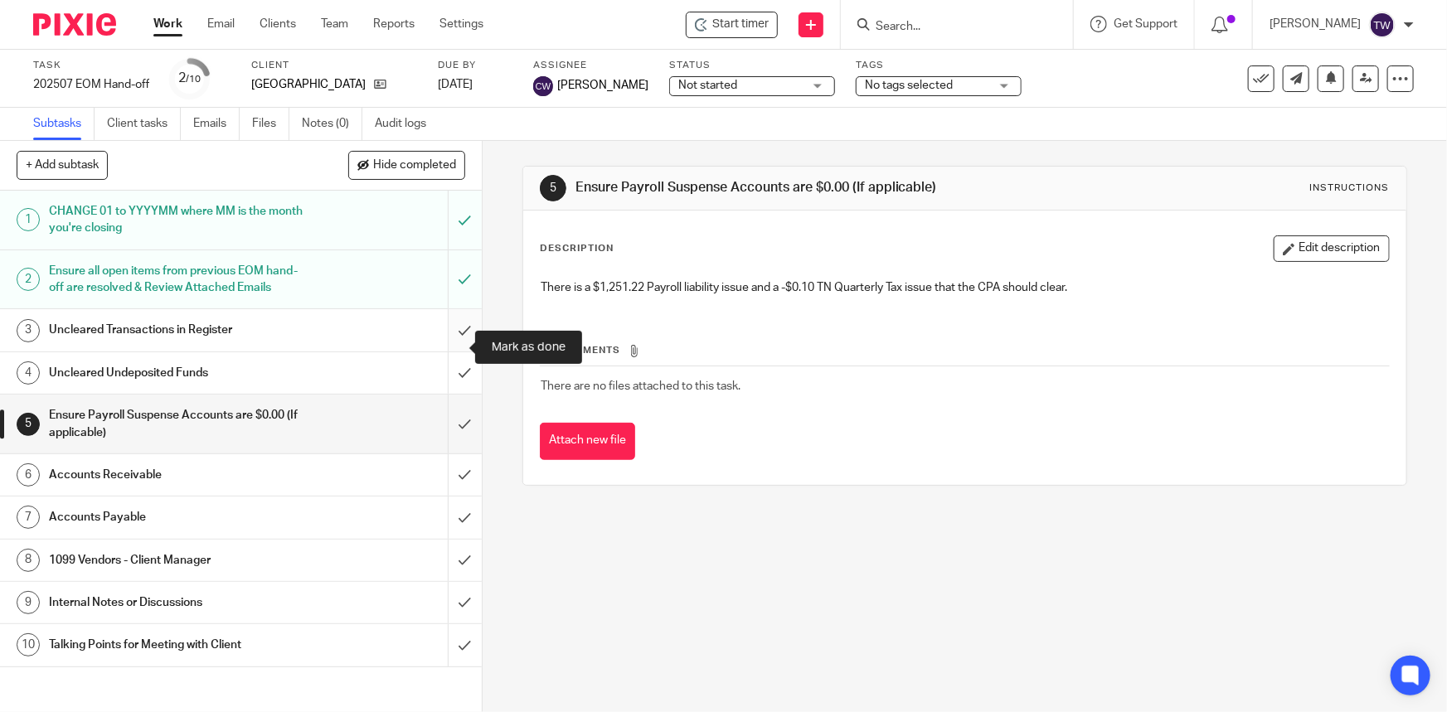
click at [449, 348] on input "submit" at bounding box center [241, 329] width 482 height 41
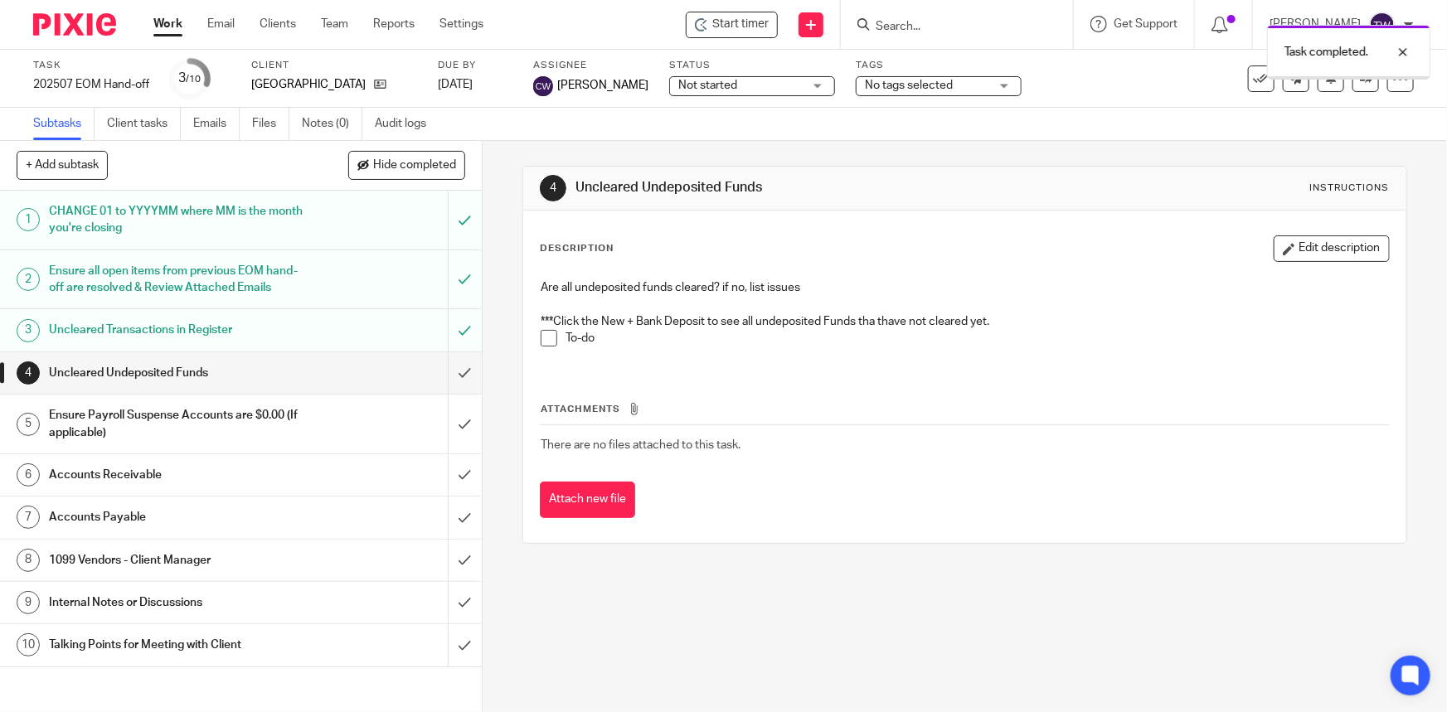
click at [448, 391] on input "submit" at bounding box center [241, 372] width 482 height 41
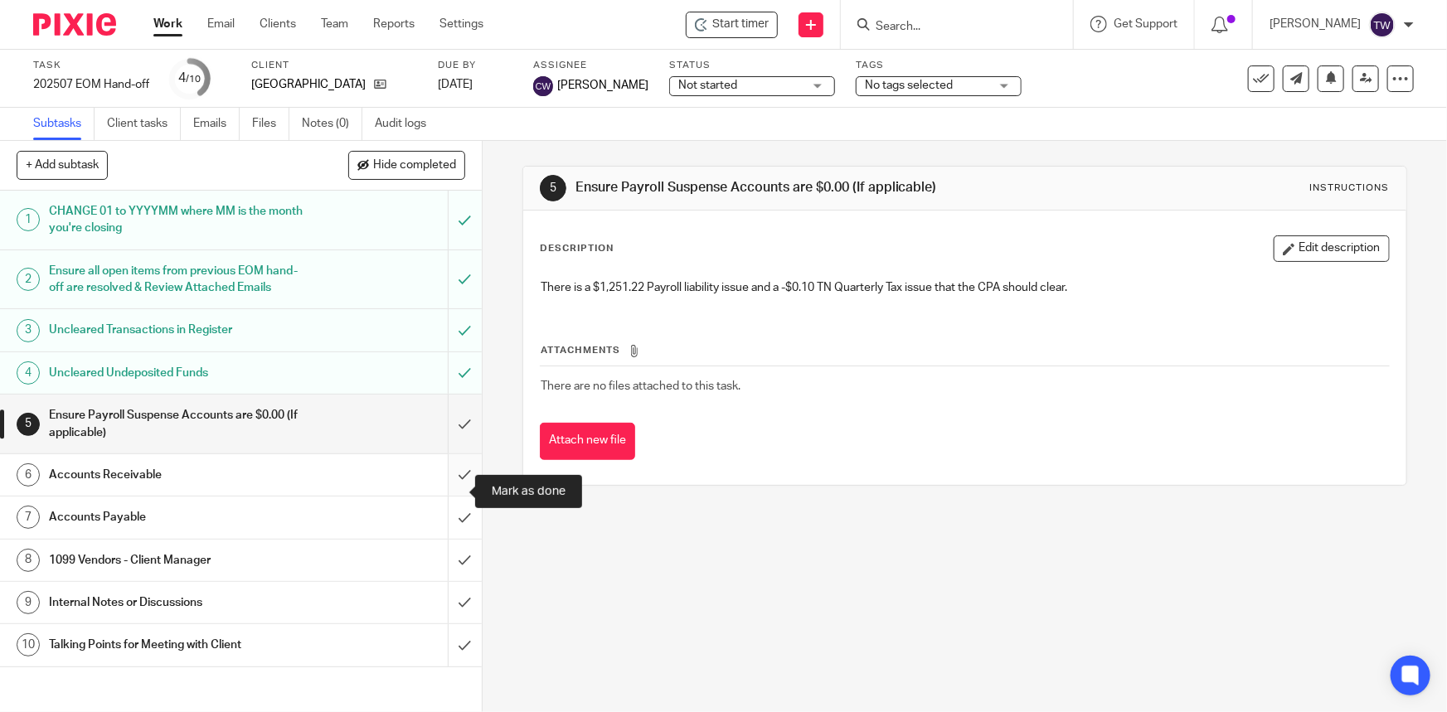
click at [442, 493] on input "submit" at bounding box center [241, 474] width 482 height 41
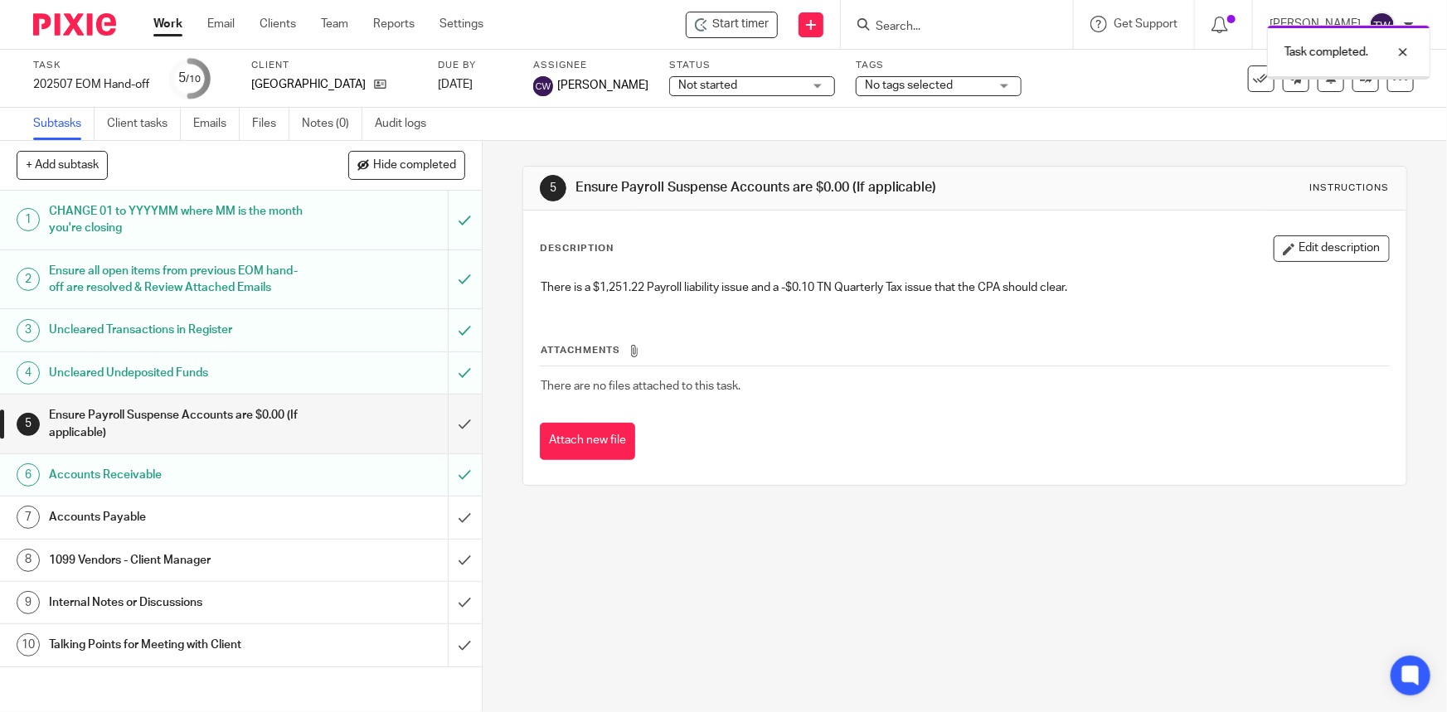
click at [450, 534] on input "submit" at bounding box center [241, 517] width 482 height 41
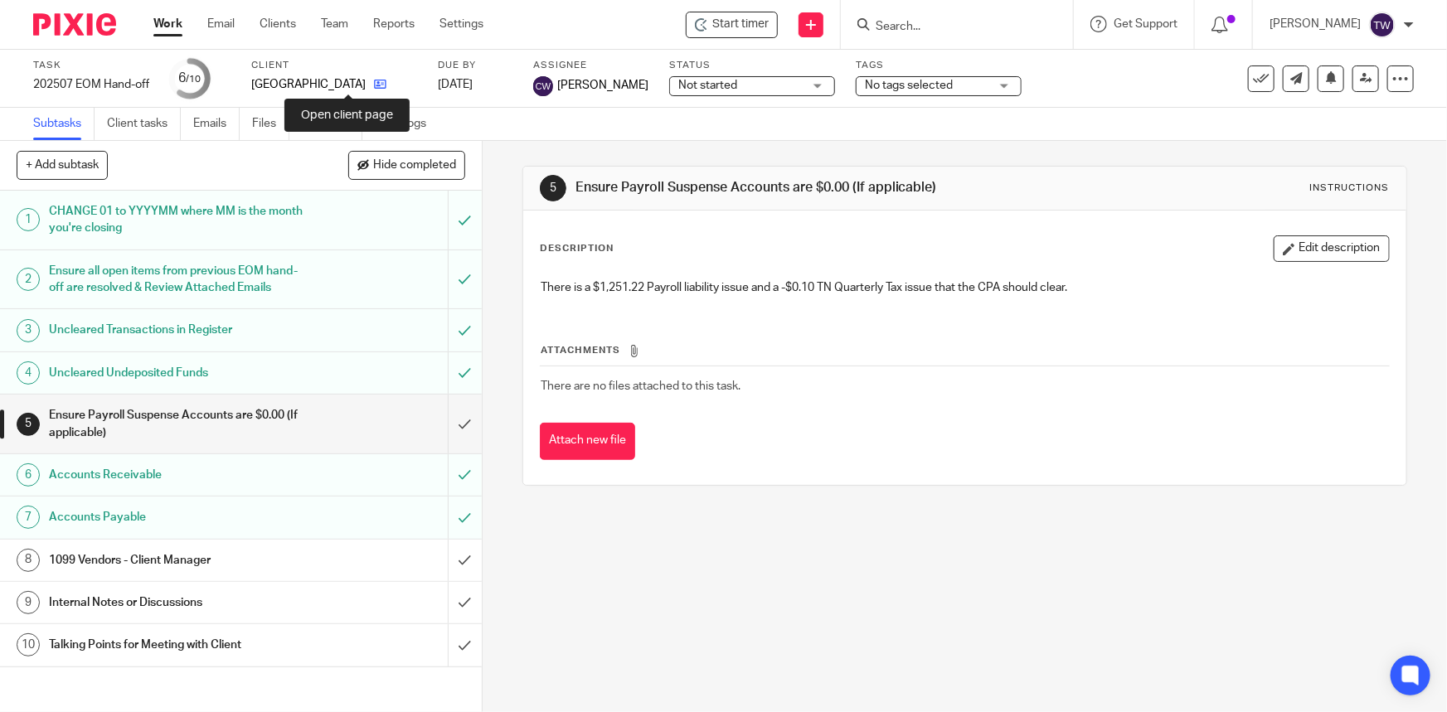
click at [374, 80] on icon at bounding box center [380, 84] width 12 height 12
click at [789, 87] on span "Not started" at bounding box center [740, 85] width 124 height 17
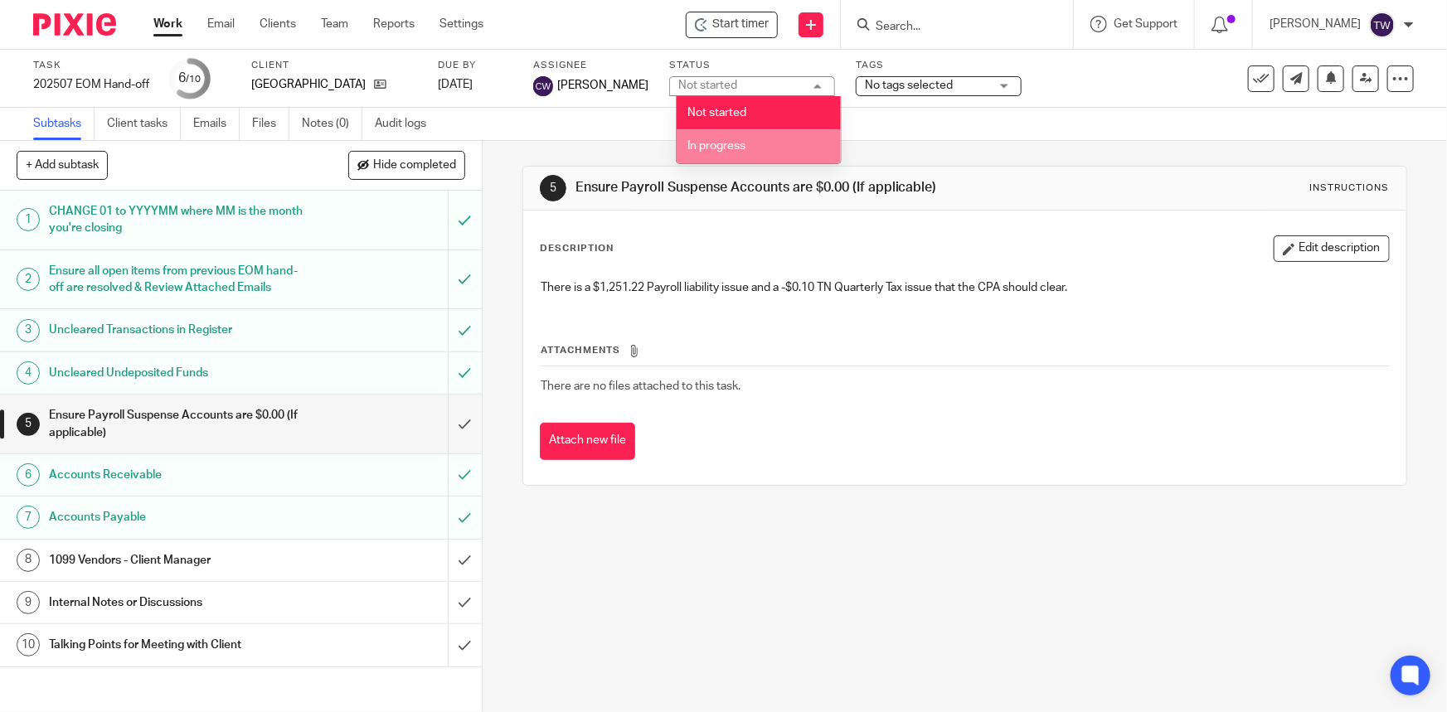
click at [775, 142] on li "In progress" at bounding box center [759, 146] width 164 height 34
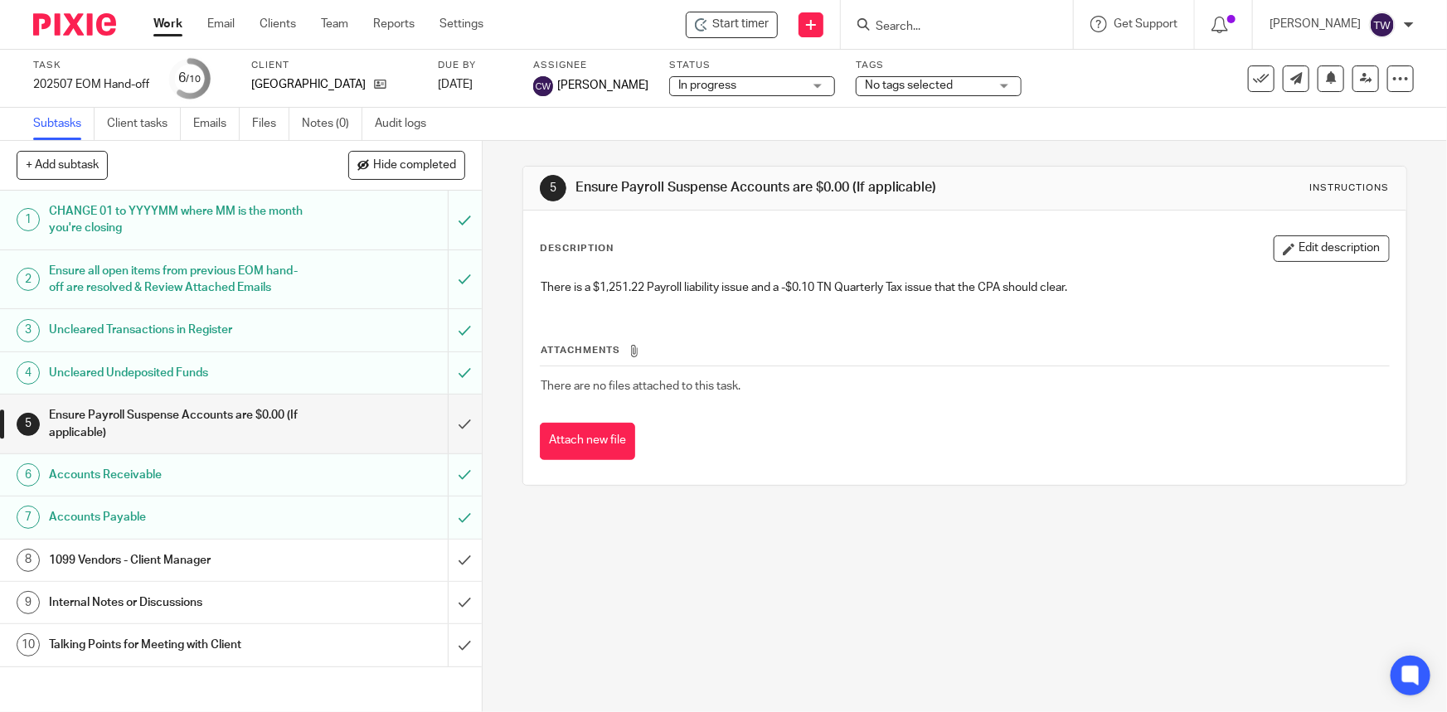
click at [953, 86] on span "No tags selected" at bounding box center [909, 86] width 88 height 12
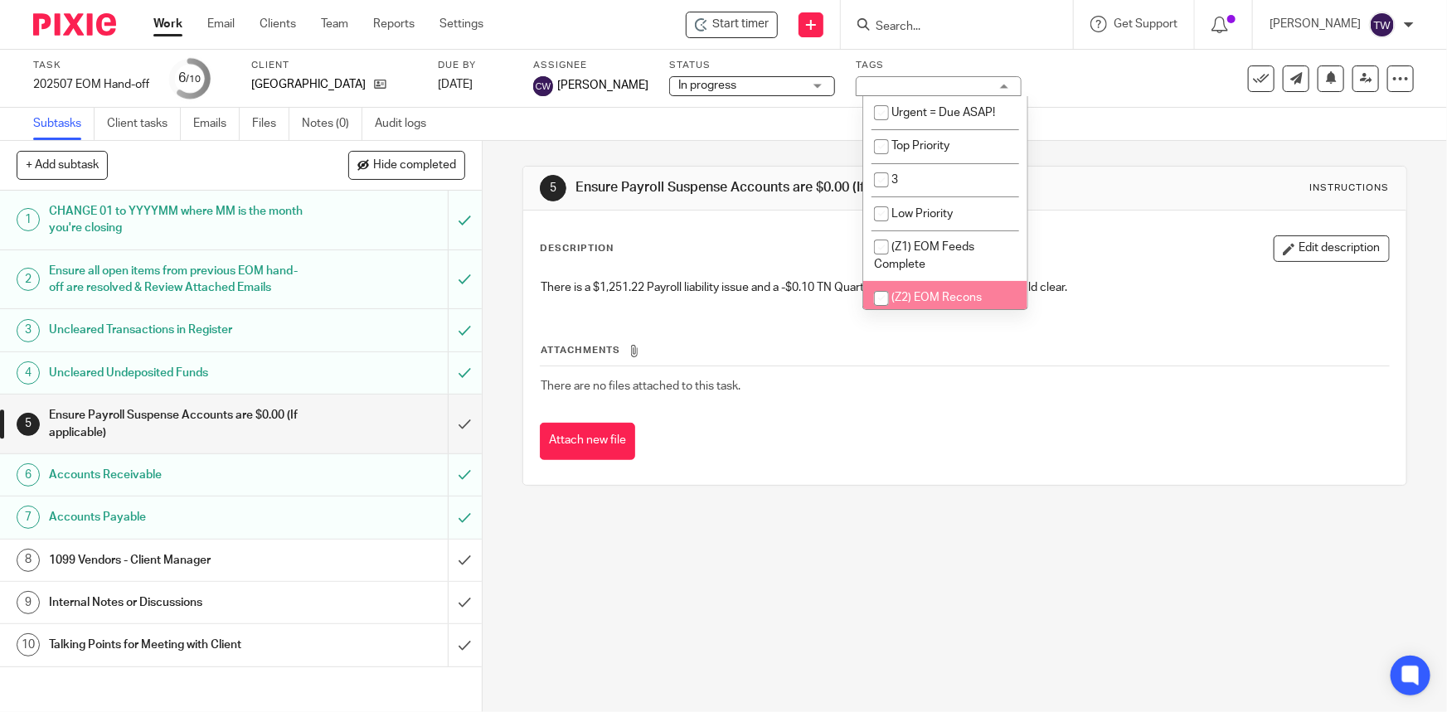
click at [930, 289] on li "(Z2) EOM Recons Complete" at bounding box center [945, 306] width 164 height 51
checkbox input "true"
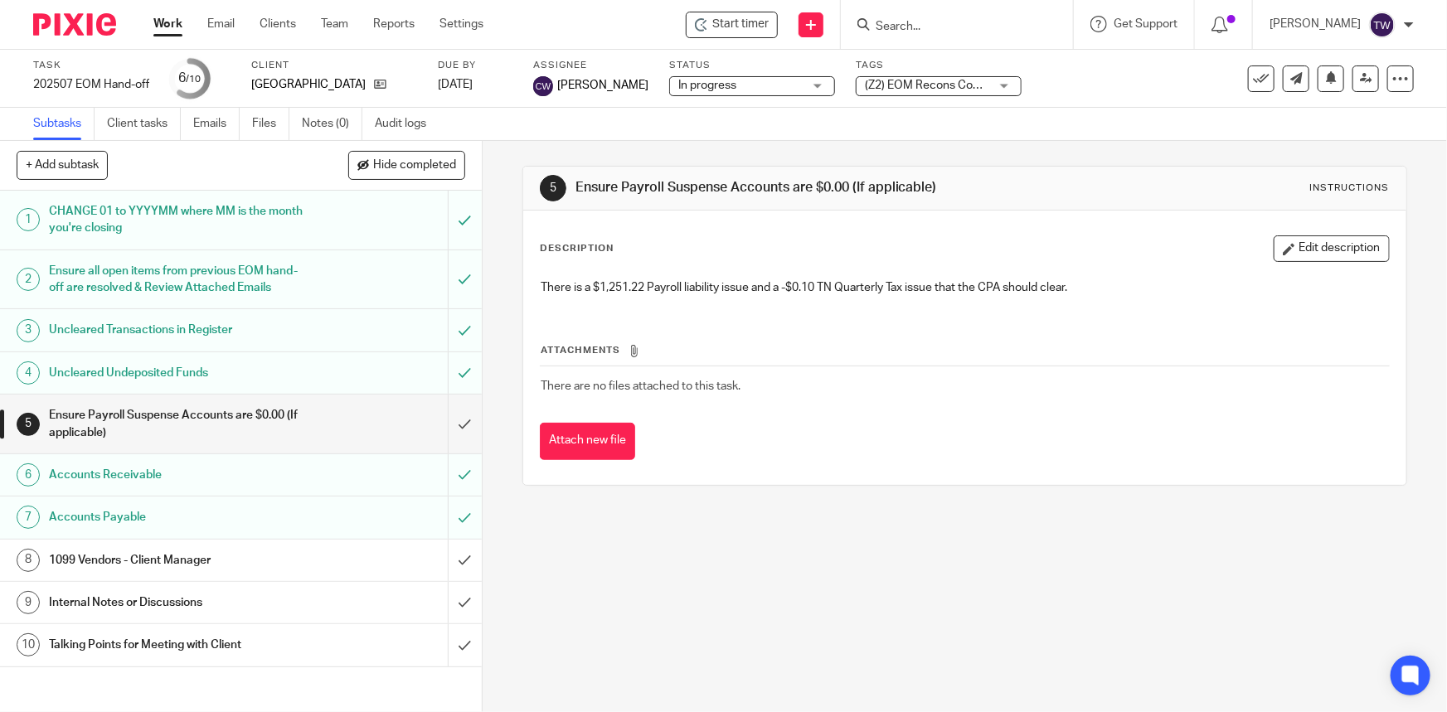
click at [1089, 111] on div "Subtasks Client tasks Emails Files Notes (0) Audit logs" at bounding box center [723, 124] width 1447 height 33
click at [374, 84] on icon at bounding box center [380, 84] width 12 height 12
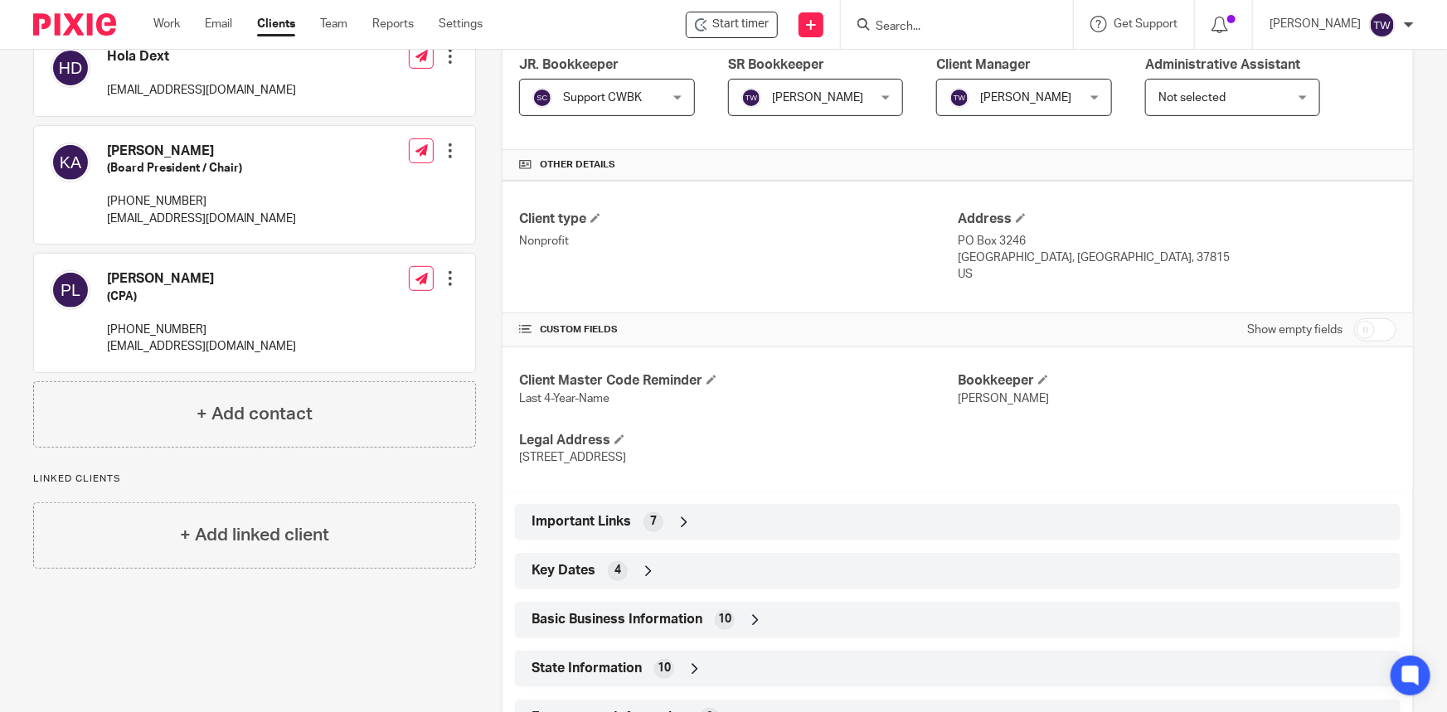
scroll to position [376, 0]
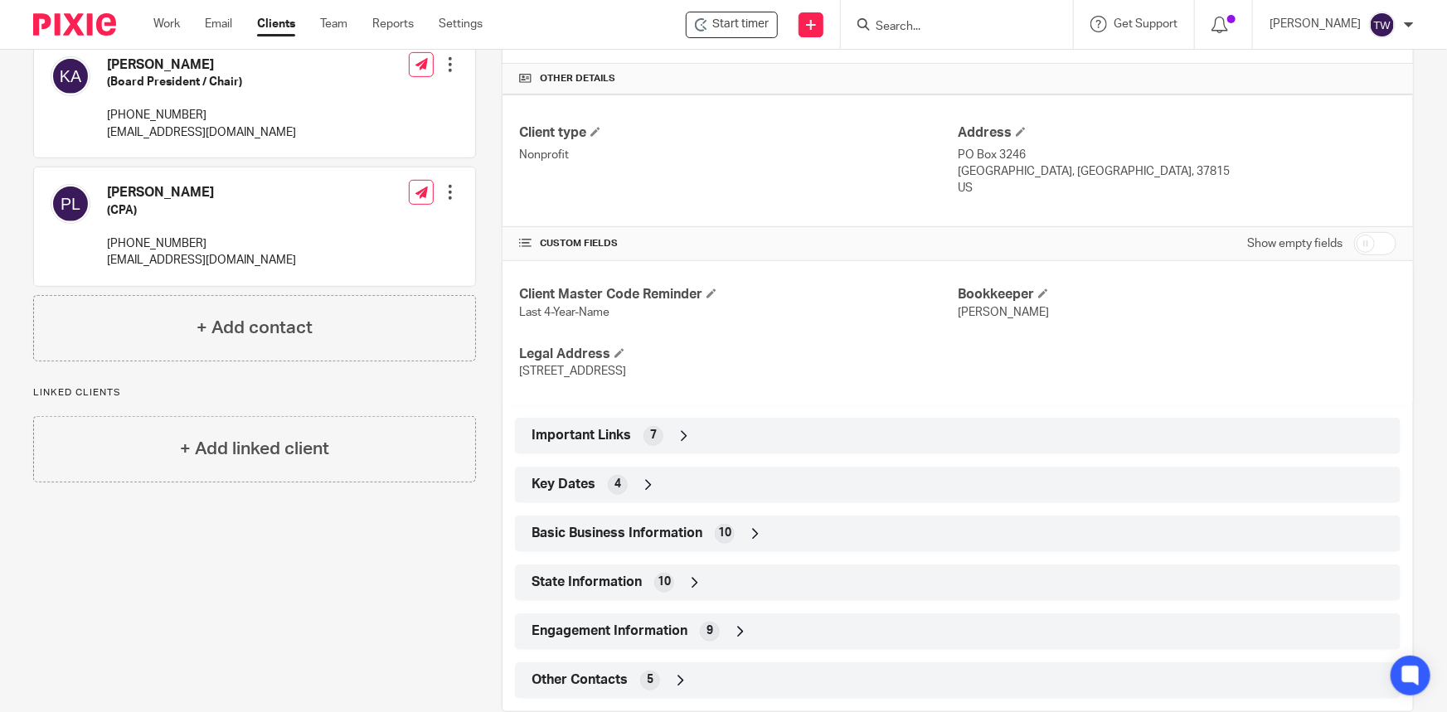
click at [678, 437] on icon at bounding box center [684, 436] width 17 height 17
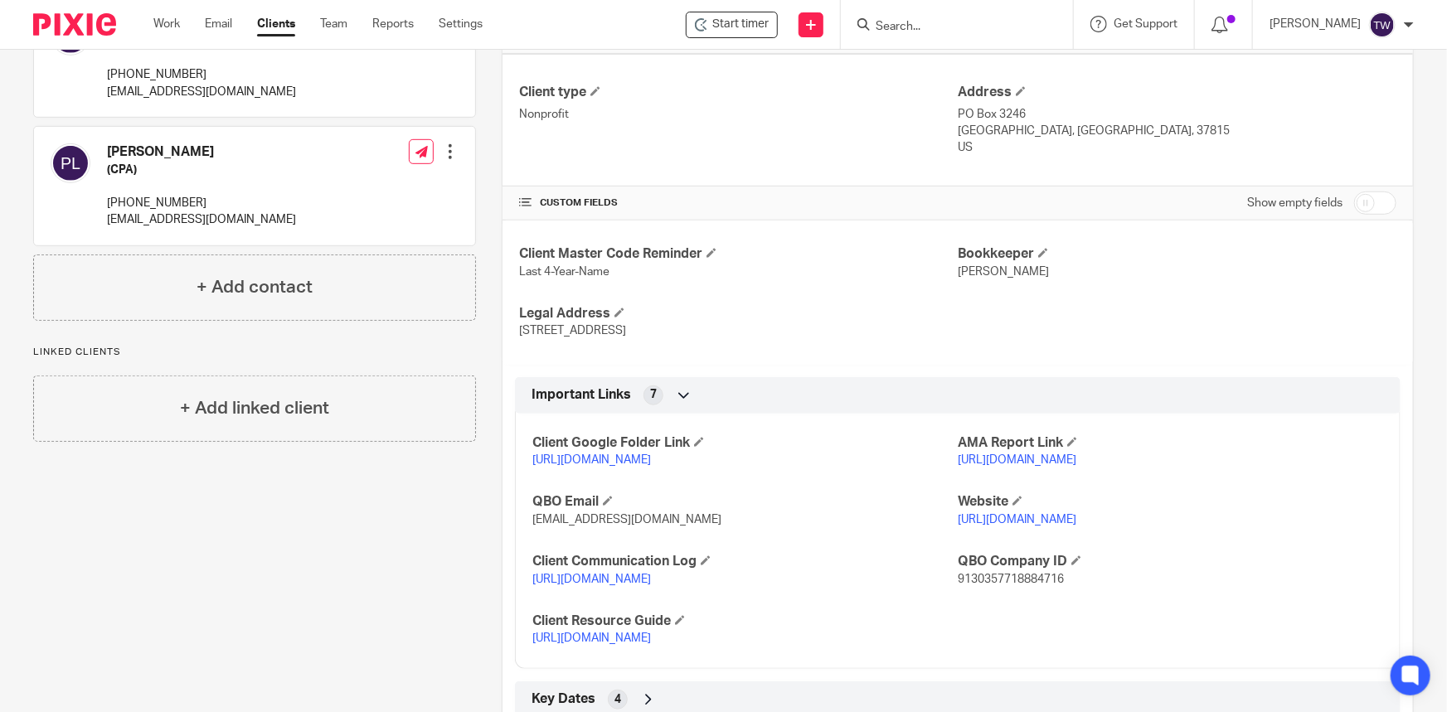
scroll to position [527, 0]
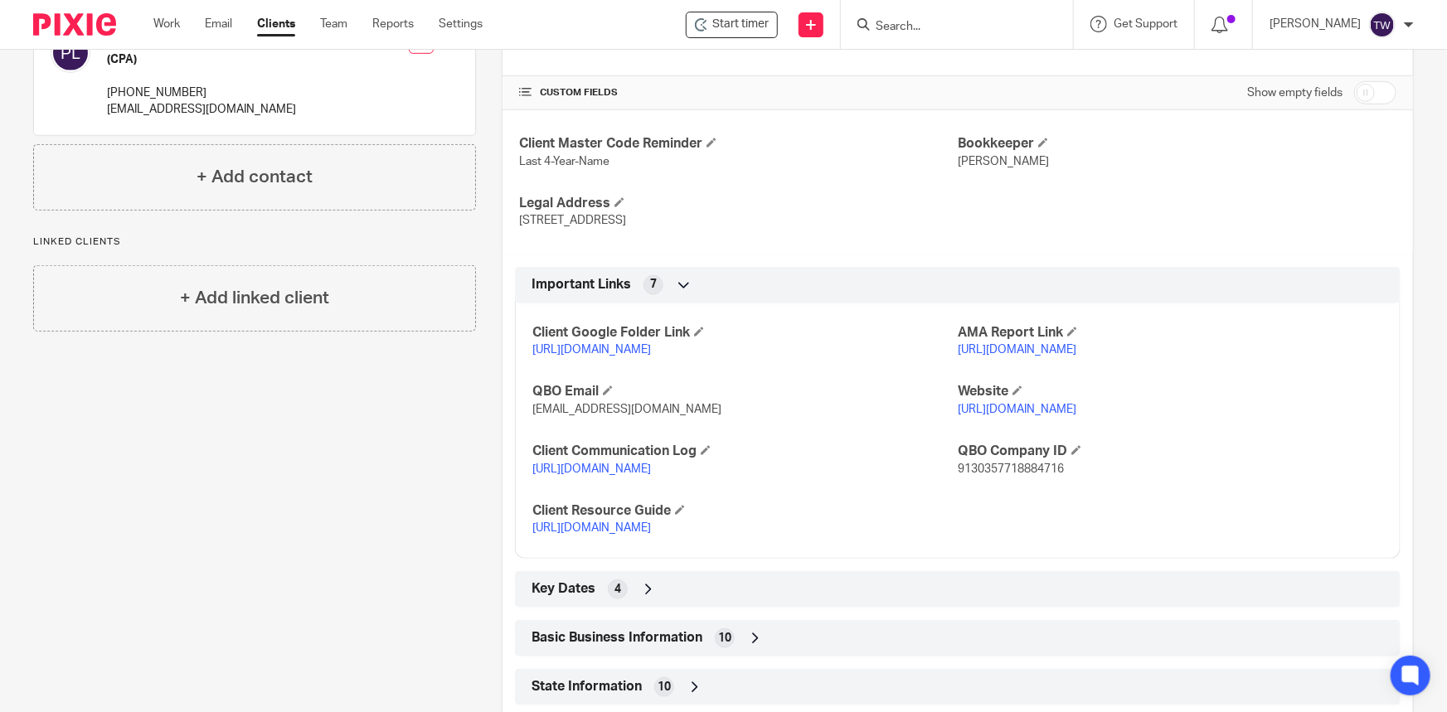
click at [643, 537] on p "[URL][DOMAIN_NAME]" at bounding box center [744, 528] width 425 height 17
click at [601, 534] on link "[URL][DOMAIN_NAME]" at bounding box center [591, 528] width 119 height 12
